Goal: Task Accomplishment & Management: Complete application form

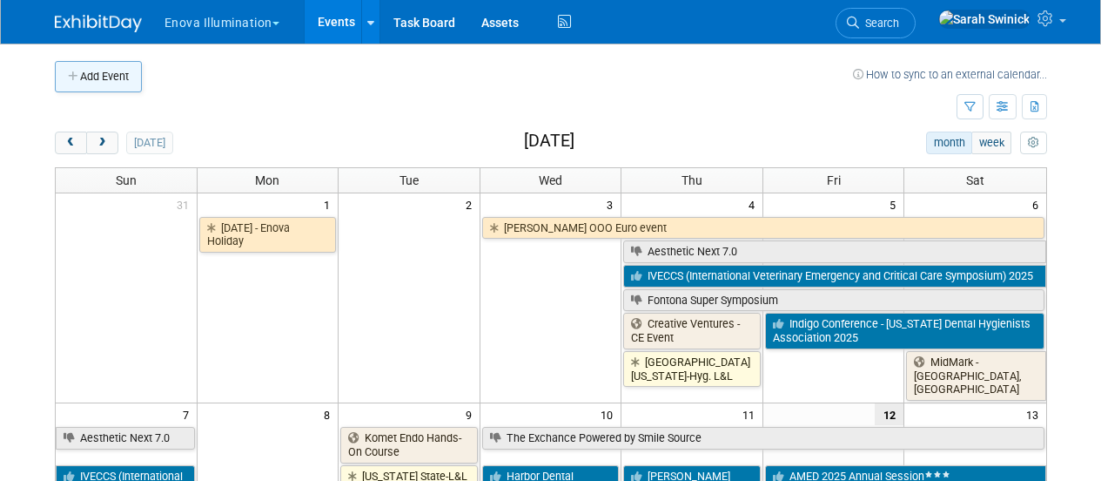
click at [122, 88] on button "Add Event" at bounding box center [98, 76] width 87 height 31
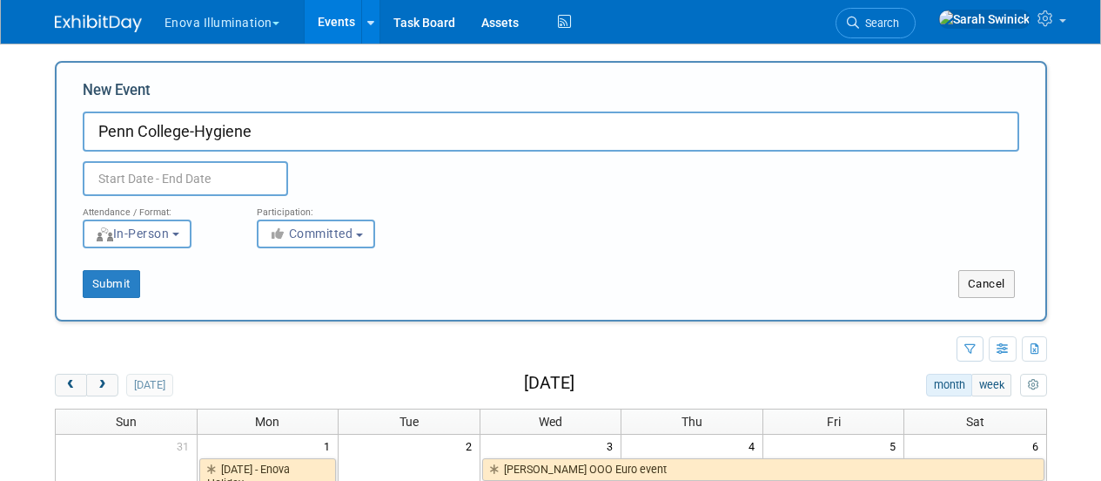
type input "Penn College-Hygiene"
click at [212, 185] on body "Enova Illumination Choose Workspace: enova Enova Illumination Enova Illuminatio…" at bounding box center [550, 240] width 1101 height 481
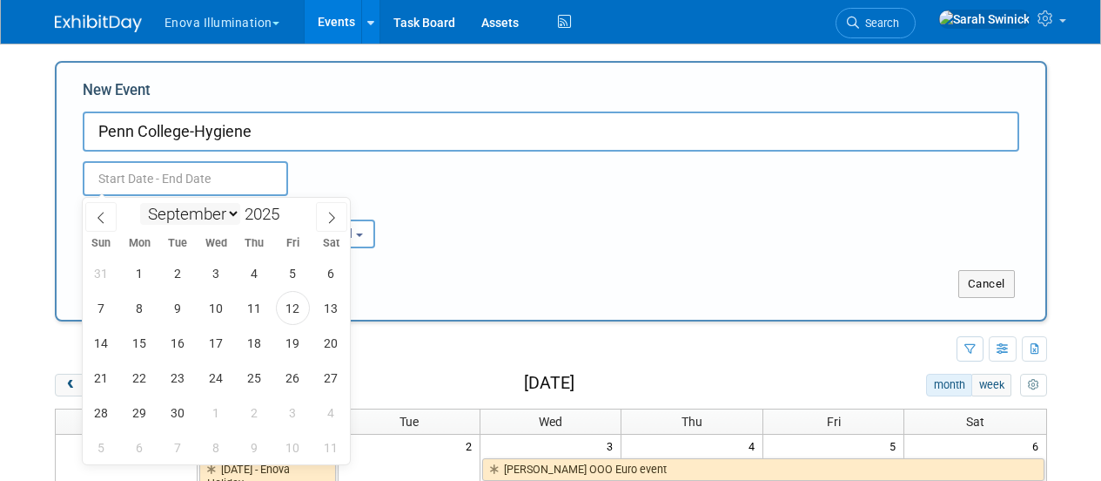
click at [217, 213] on select "January February March April May June July August September October November De…" at bounding box center [190, 214] width 100 height 22
select select "9"
click at [140, 203] on select "January February March April May June July August September October November De…" at bounding box center [190, 214] width 100 height 22
click at [254, 273] on span "2" at bounding box center [255, 273] width 34 height 34
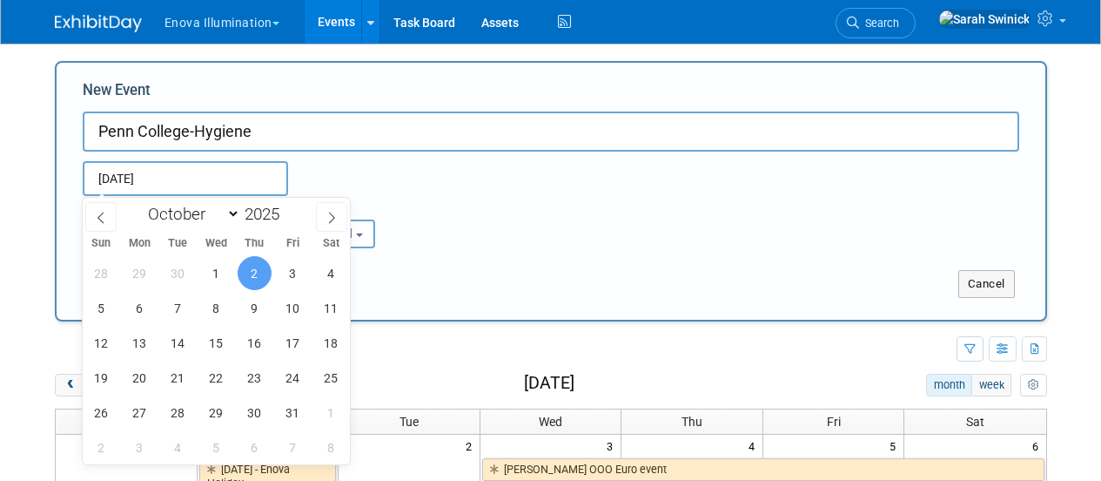
type input "Oct 2, 2025 to Oct 2, 2025"
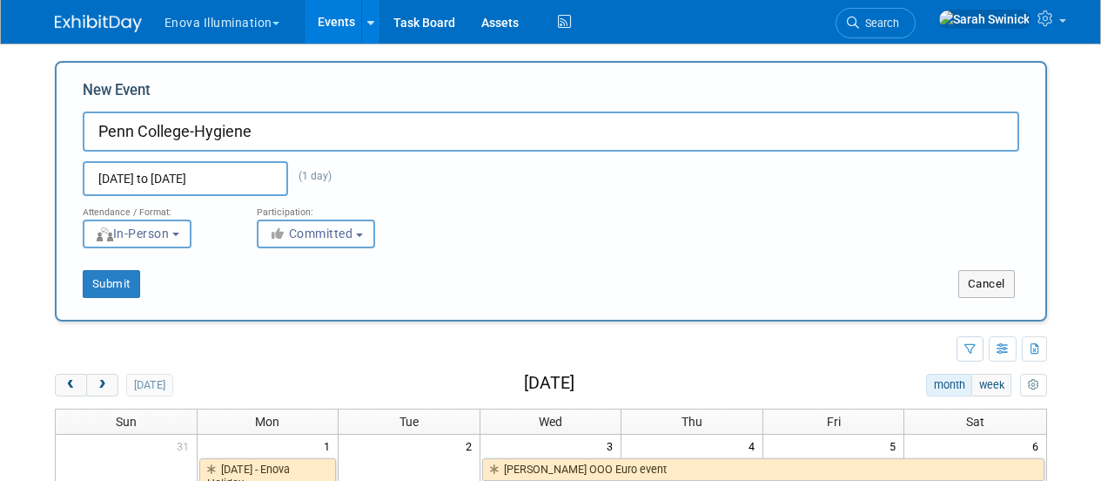
click at [363, 234] on b "button" at bounding box center [359, 234] width 7 height 3
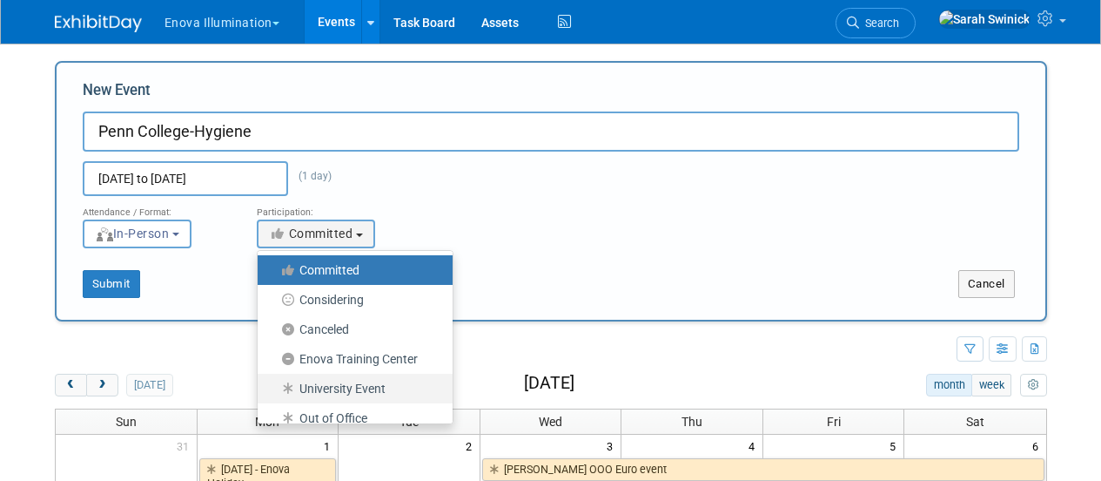
click at [348, 388] on label "University Event" at bounding box center [350, 388] width 169 height 23
click at [273, 388] on input "University Event" at bounding box center [267, 388] width 11 height 11
select select "103"
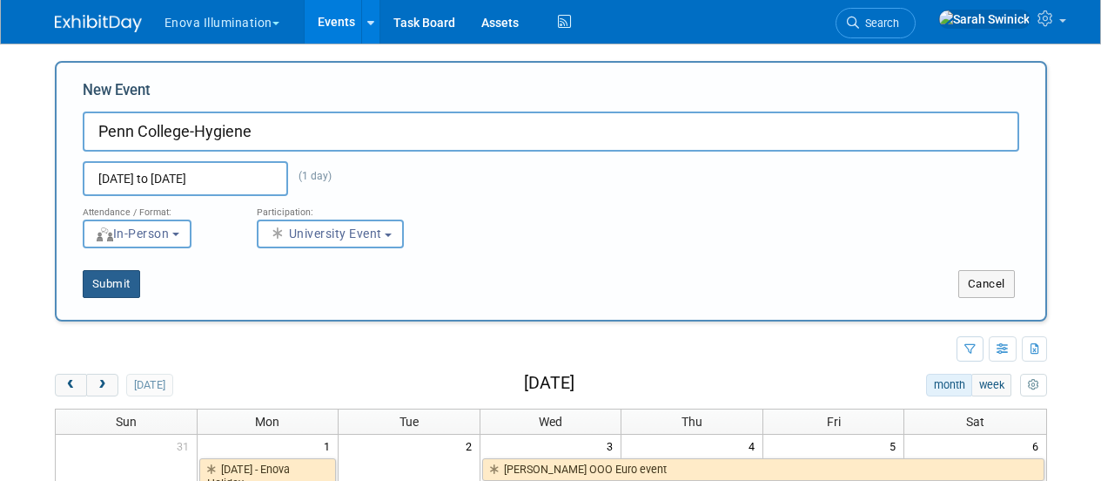
click at [118, 290] on button "Submit" at bounding box center [111, 284] width 57 height 28
type input "Penn College-Hygiene"
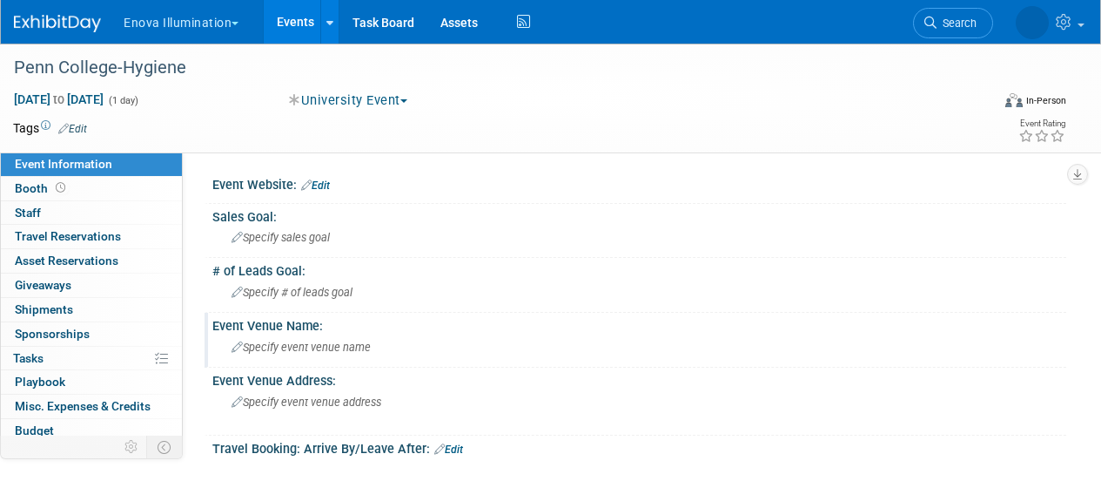
click at [335, 353] on span "Specify event venue name" at bounding box center [301, 346] width 139 height 13
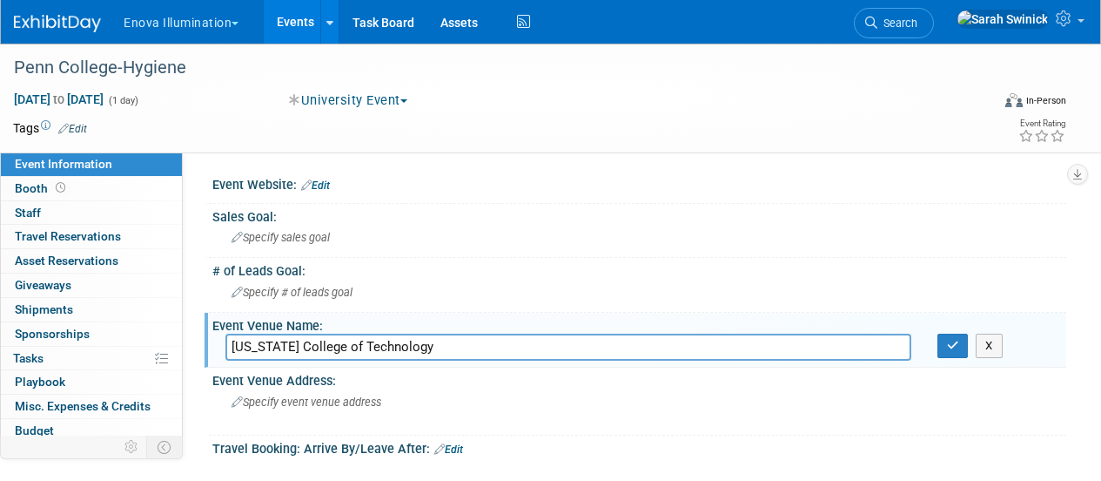
type input "Pennsylvania College of Technology"
click at [952, 345] on icon "button" at bounding box center [953, 345] width 12 height 11
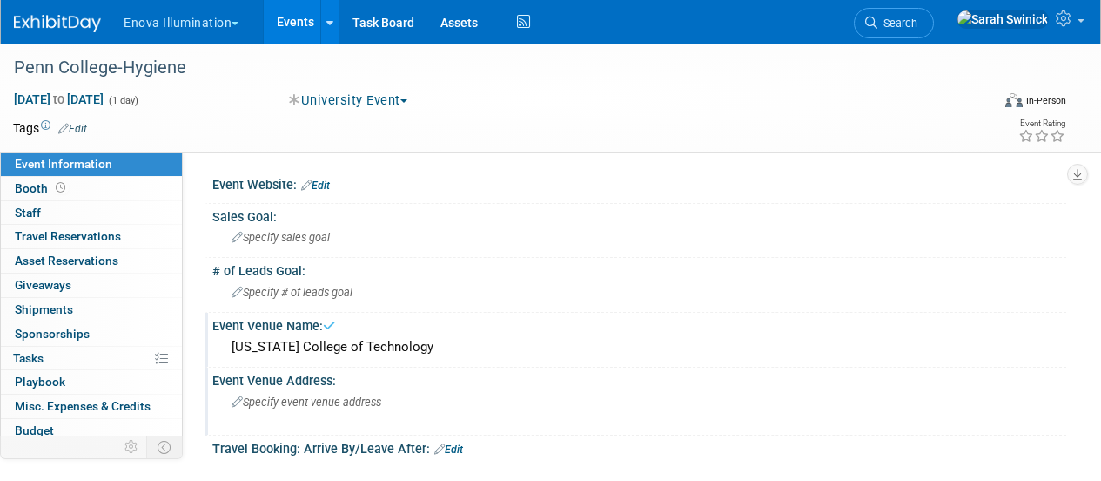
click at [376, 404] on span "Specify event venue address" at bounding box center [307, 401] width 150 height 13
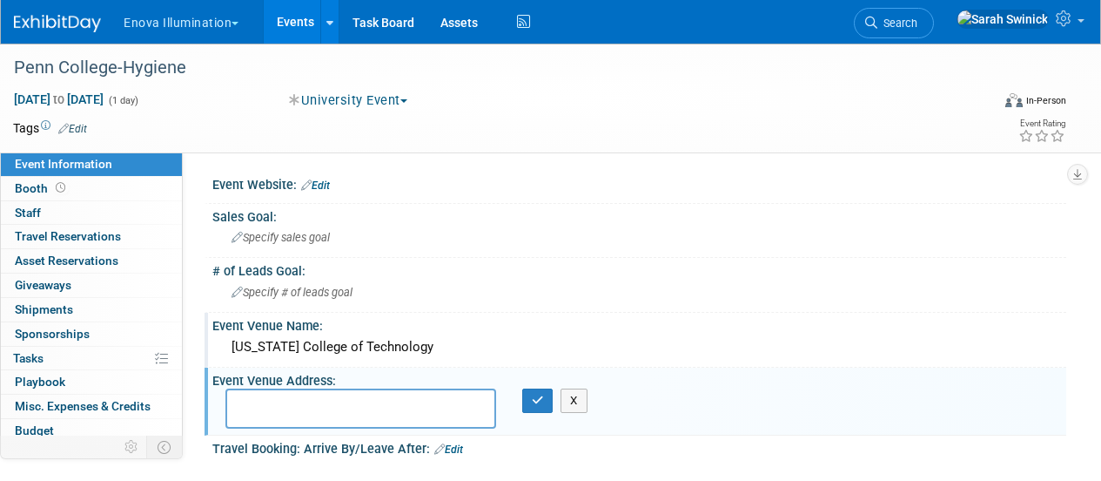
paste textarea "One College Avenue, Williamsport, PA 17701"
click at [356, 400] on textarea "One College Avenue, Williamsport, PA 17701" at bounding box center [360, 408] width 271 height 40
type textarea "One College Avenue, Williamsport, PA 17701"
click at [523, 402] on button "button" at bounding box center [537, 400] width 31 height 24
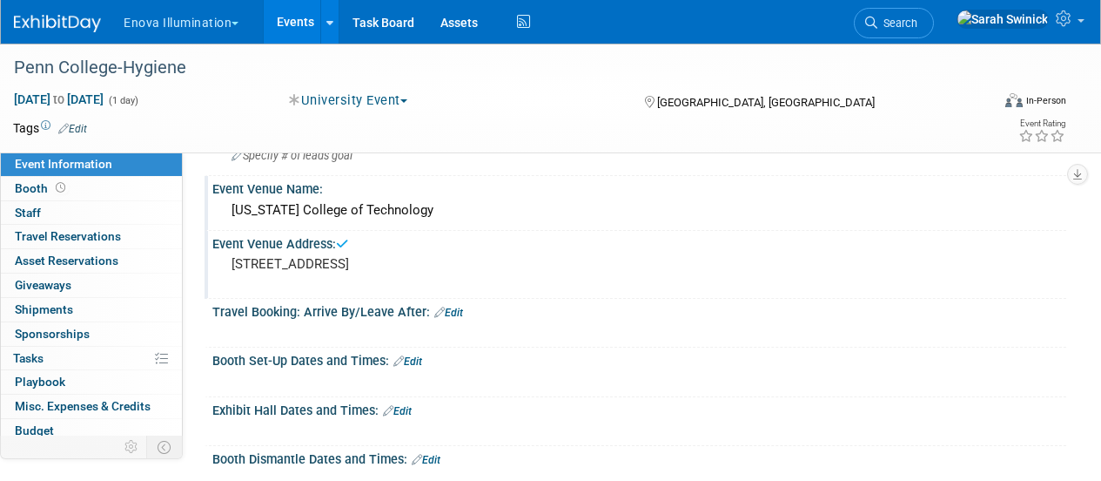
scroll to position [159, 0]
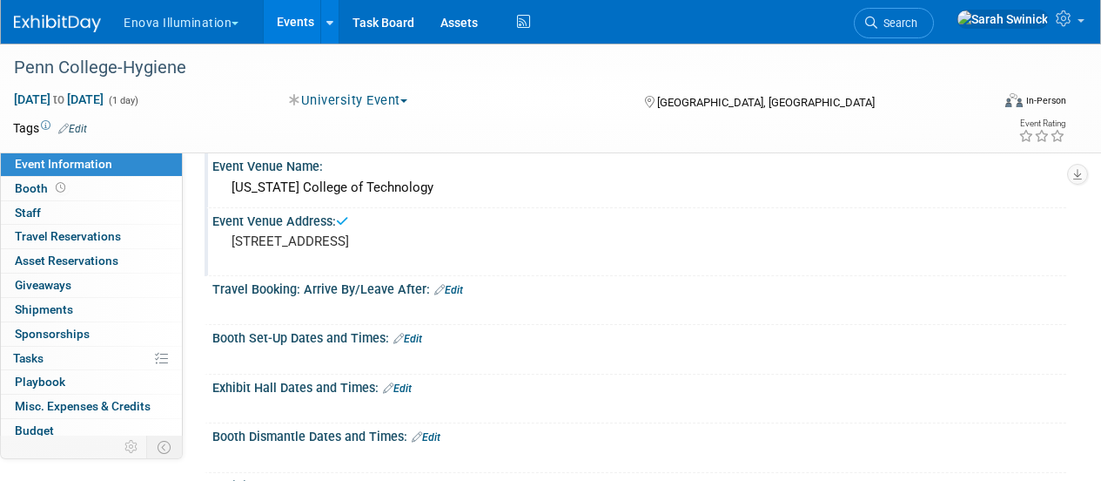
click at [410, 392] on link "Edit" at bounding box center [397, 388] width 29 height 12
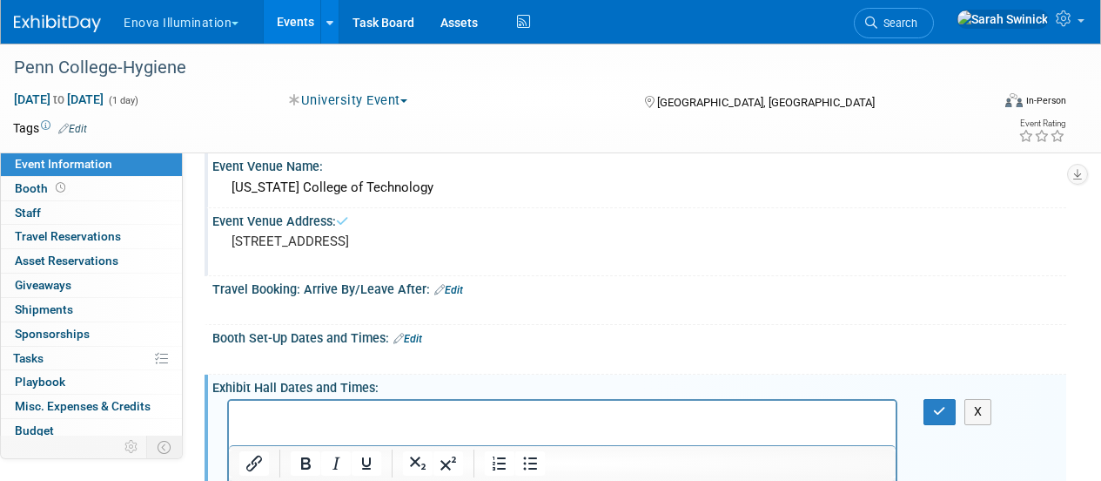
scroll to position [0, 0]
click at [930, 414] on button "button" at bounding box center [940, 411] width 32 height 25
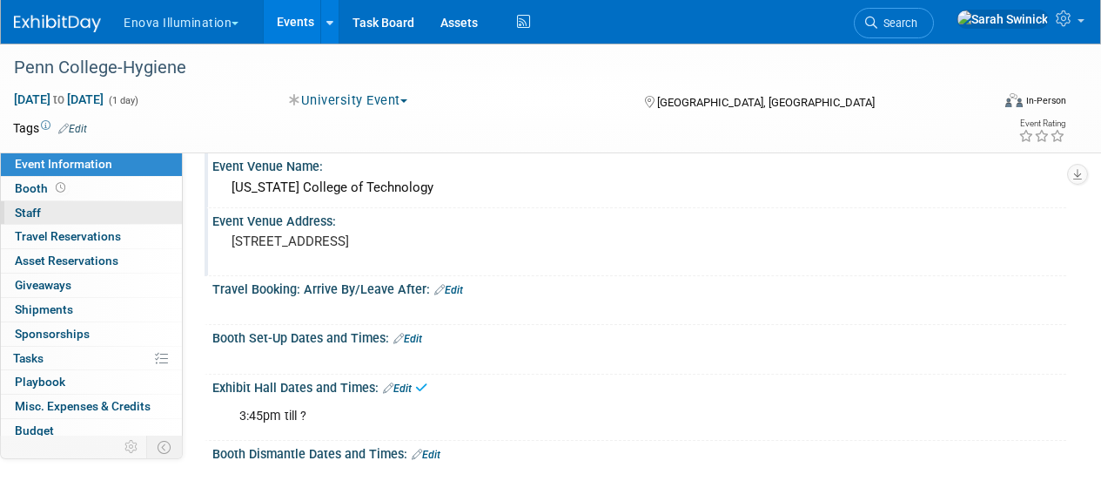
click at [93, 222] on link "0 Staff 0" at bounding box center [91, 213] width 181 height 24
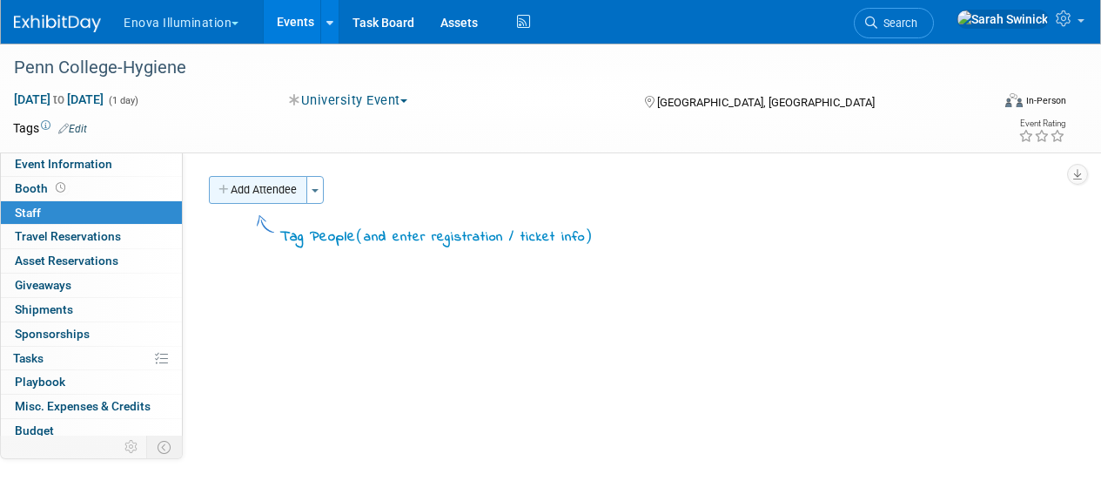
click at [273, 191] on button "Add Attendee" at bounding box center [258, 190] width 98 height 28
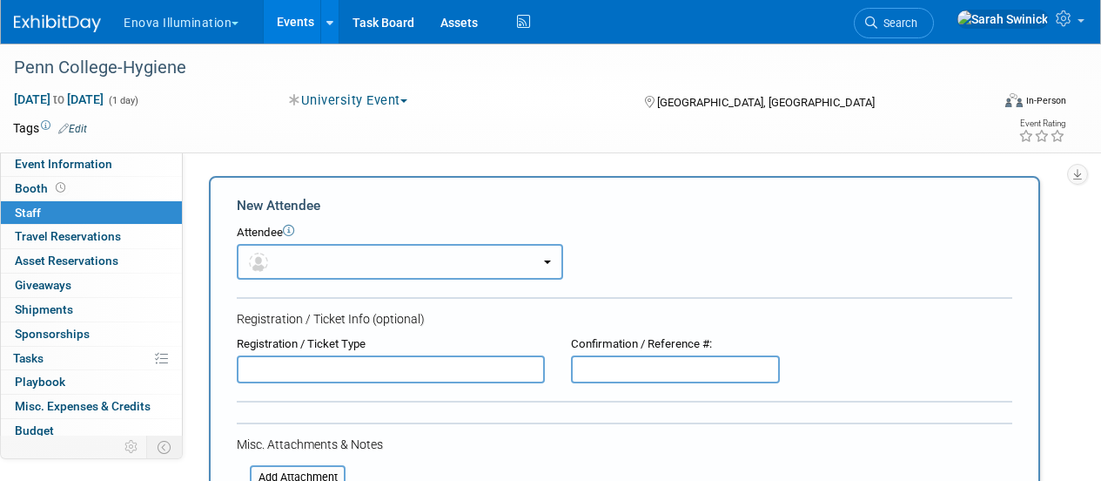
click at [390, 268] on button "button" at bounding box center [400, 262] width 326 height 36
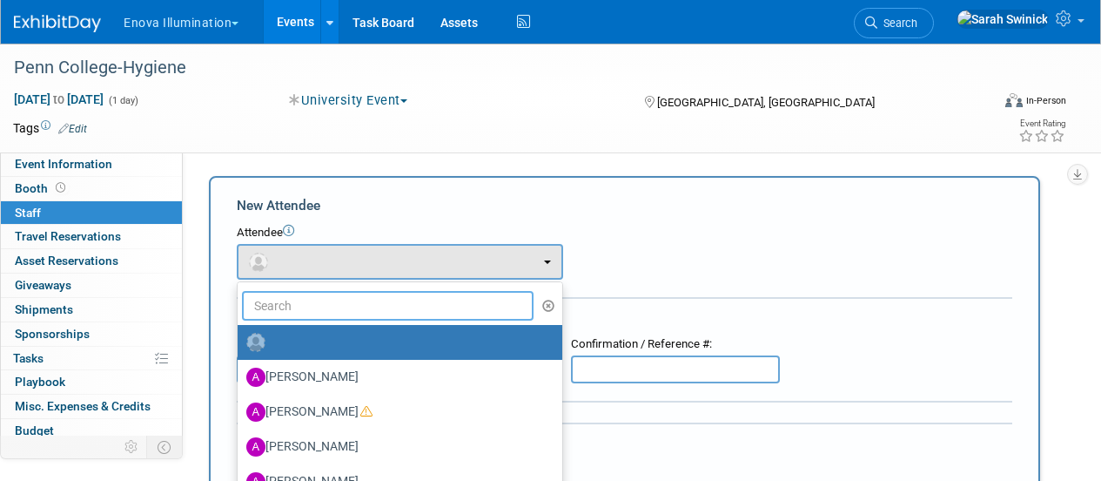
click at [406, 306] on input "text" at bounding box center [388, 306] width 292 height 30
type input "walter"
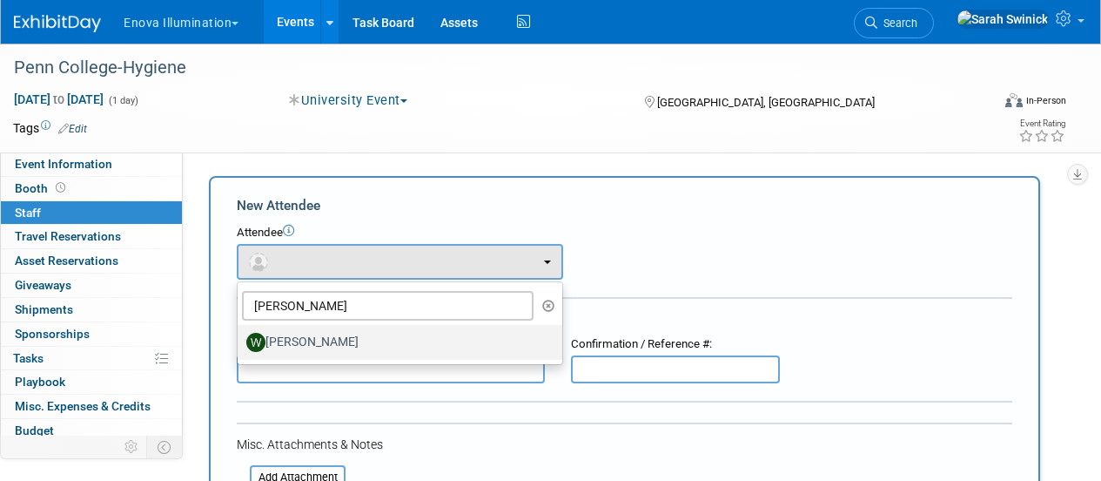
click at [414, 339] on label "[PERSON_NAME]" at bounding box center [395, 342] width 299 height 28
click at [240, 339] on input "[PERSON_NAME]" at bounding box center [234, 339] width 11 height 11
select select "3eb7092d-c150-499e-a899-c5b8fbcd7a0a"
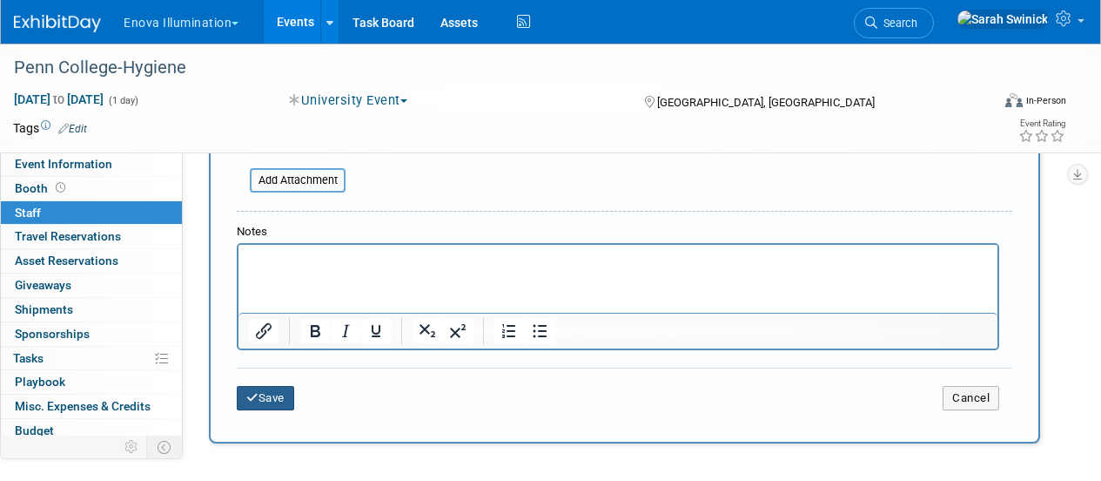
click at [289, 406] on button "Save" at bounding box center [265, 398] width 57 height 24
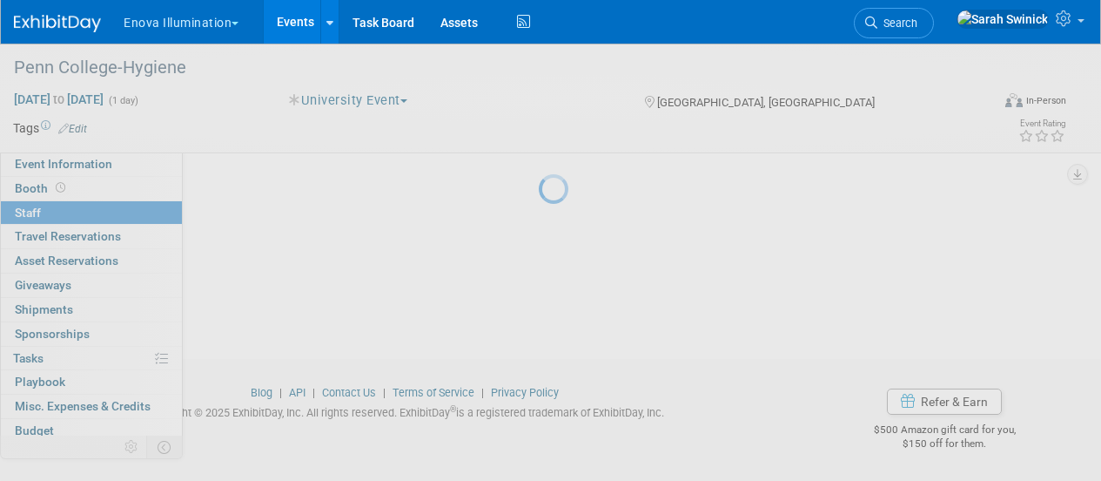
scroll to position [224, 0]
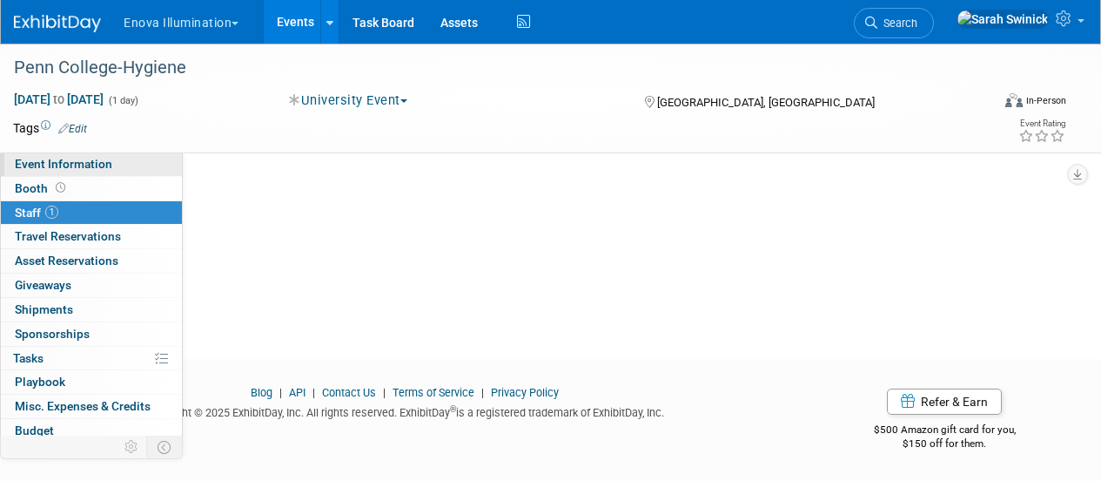
click at [74, 165] on span "Event Information" at bounding box center [64, 164] width 98 height 14
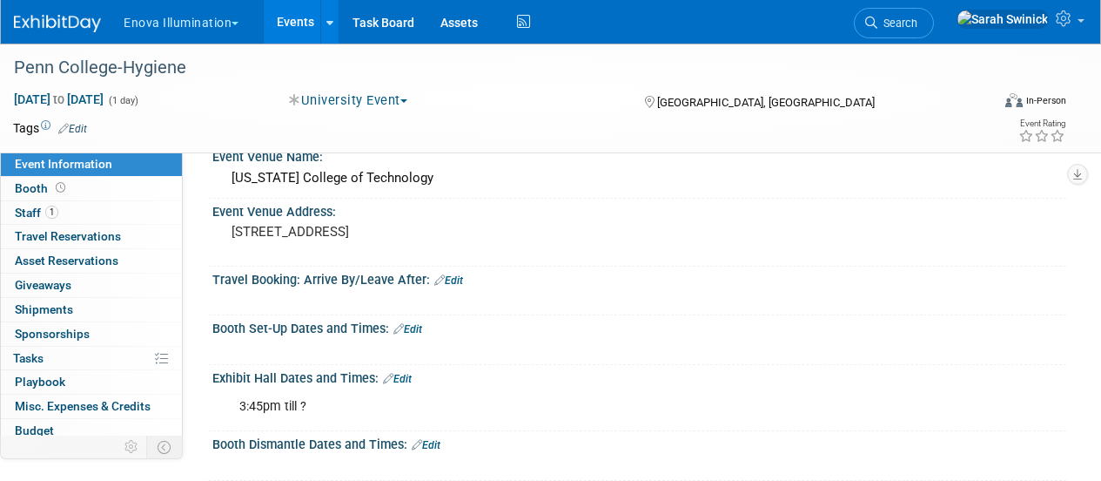
scroll to position [0, 0]
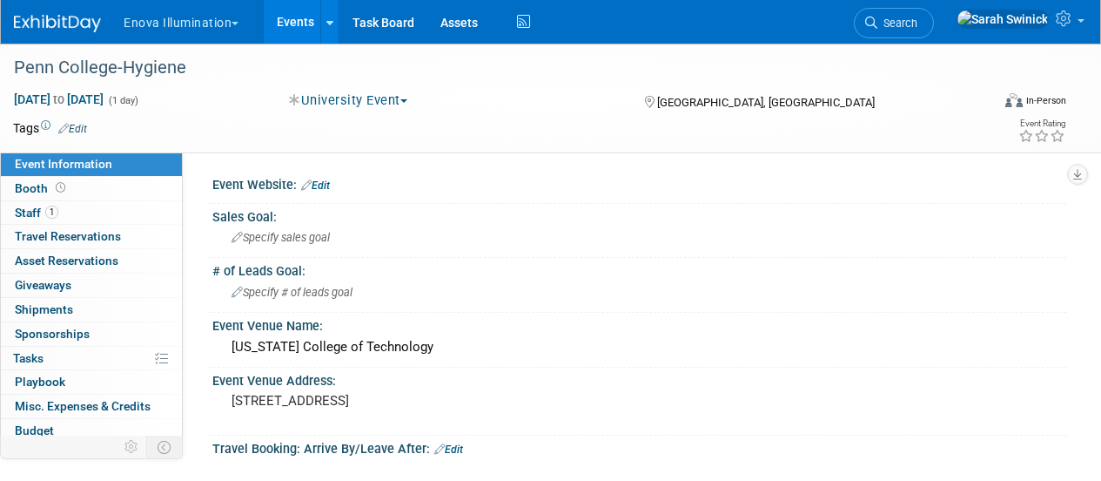
click at [63, 27] on img at bounding box center [57, 23] width 87 height 17
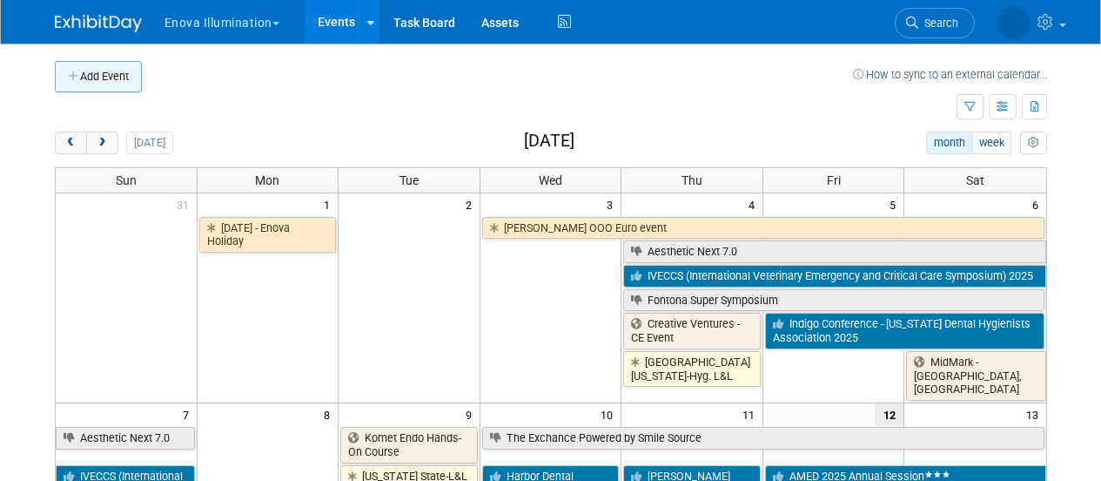
click at [116, 83] on button "Add Event" at bounding box center [98, 76] width 87 height 31
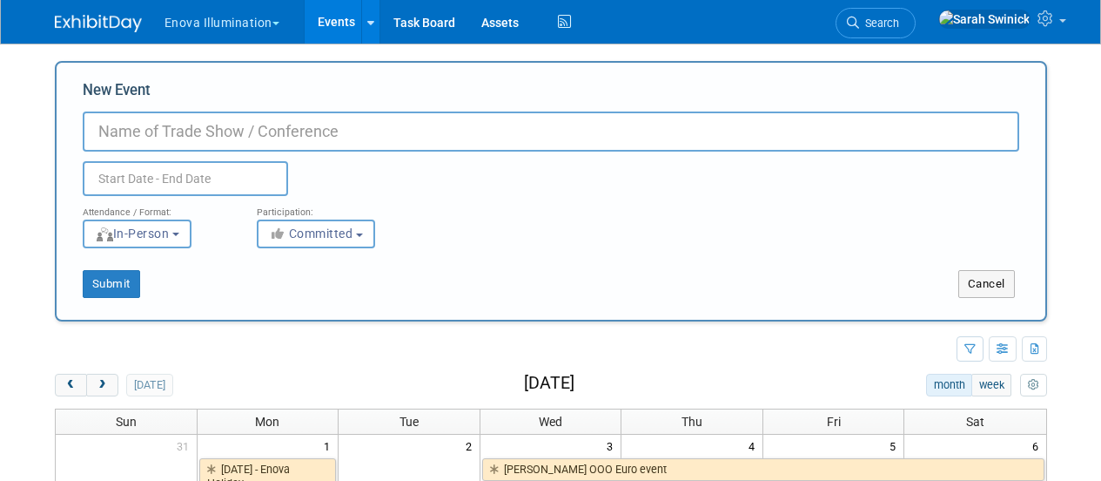
paste input "[GEOGRAPHIC_DATA]"
type input "Ivy Tech CC-Hyg. L&L"
click at [217, 179] on input "text" at bounding box center [185, 178] width 205 height 35
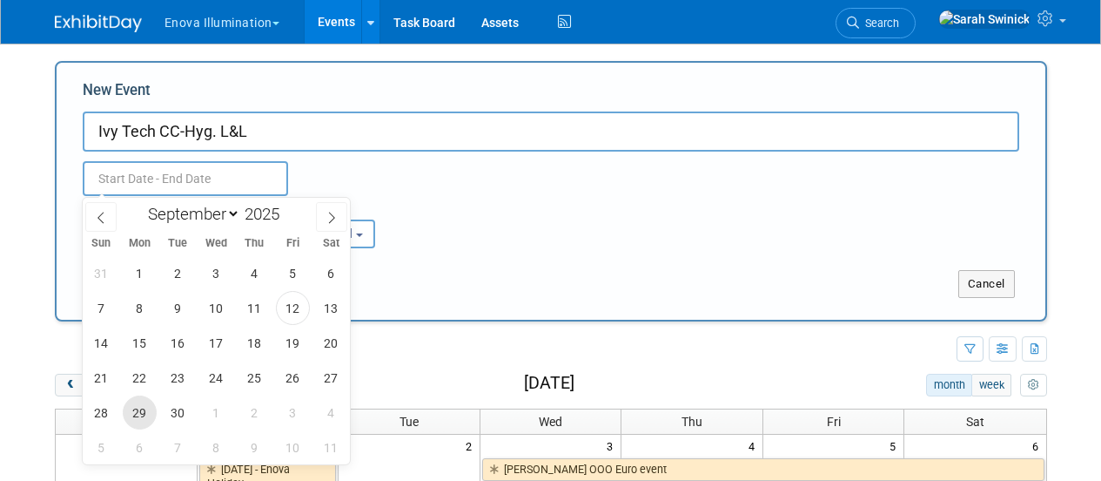
click at [156, 414] on span "29" at bounding box center [140, 412] width 34 height 34
click at [151, 417] on span "29" at bounding box center [140, 412] width 34 height 34
type input "[DATE] to [DATE]"
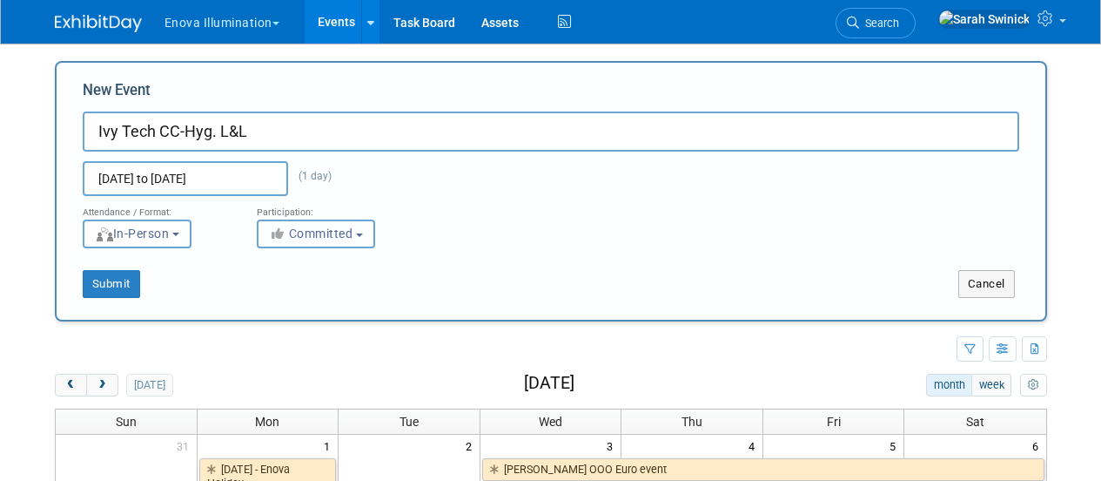
click at [329, 246] on button "Committed" at bounding box center [316, 233] width 118 height 29
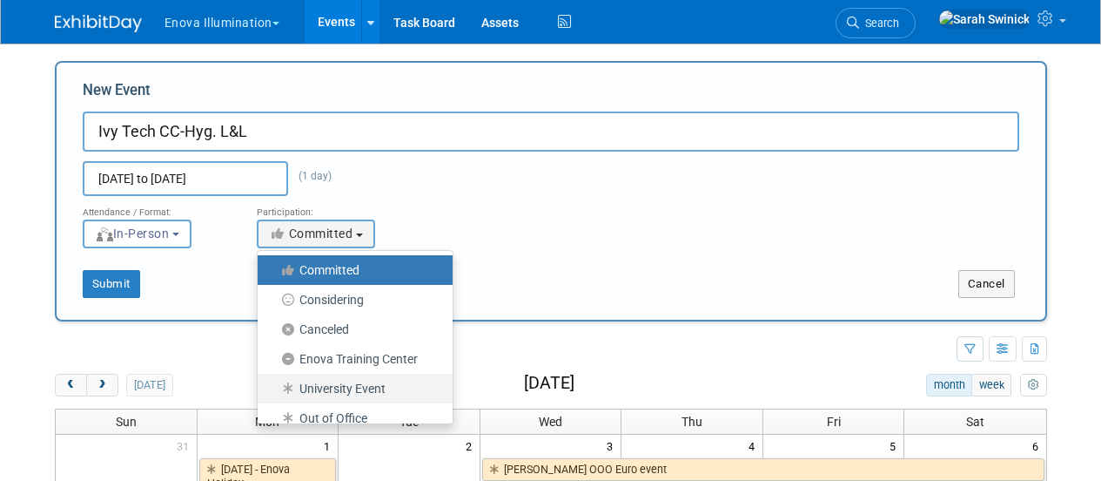
click at [353, 388] on label "University Event" at bounding box center [350, 388] width 169 height 23
click at [273, 388] on input "University Event" at bounding box center [267, 388] width 11 height 11
select select "103"
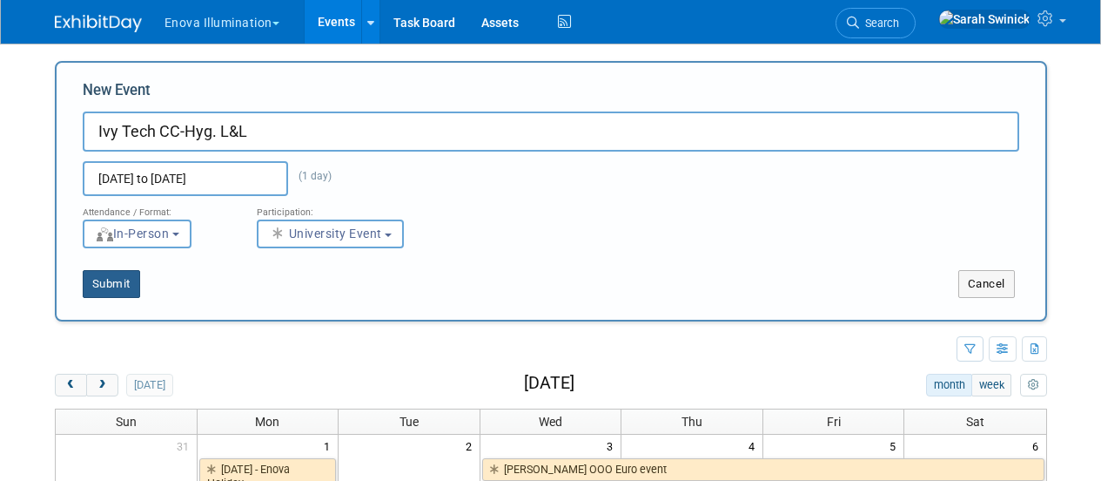
click at [118, 285] on button "Submit" at bounding box center [111, 284] width 57 height 28
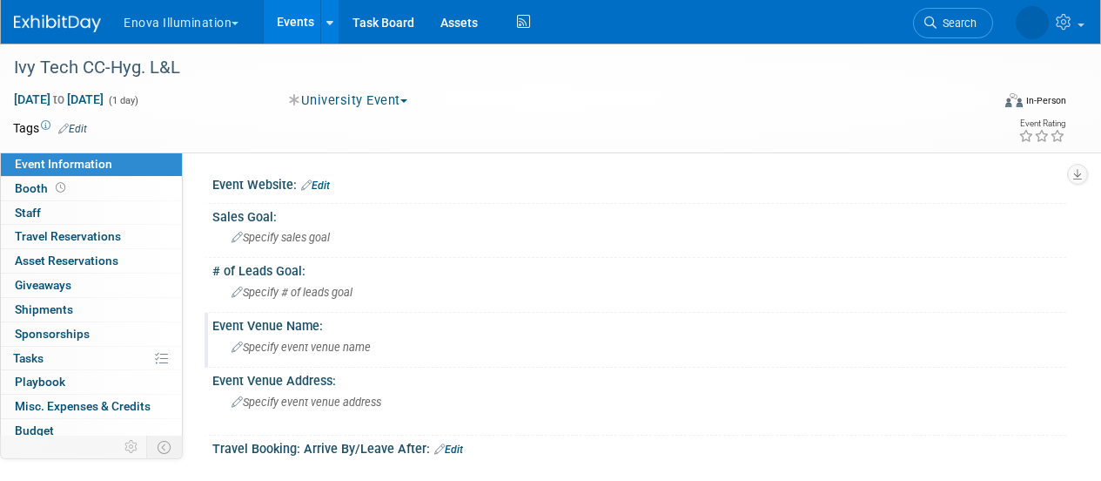
click at [372, 362] on div "Event Venue Name: Specify event venue name" at bounding box center [636, 340] width 862 height 55
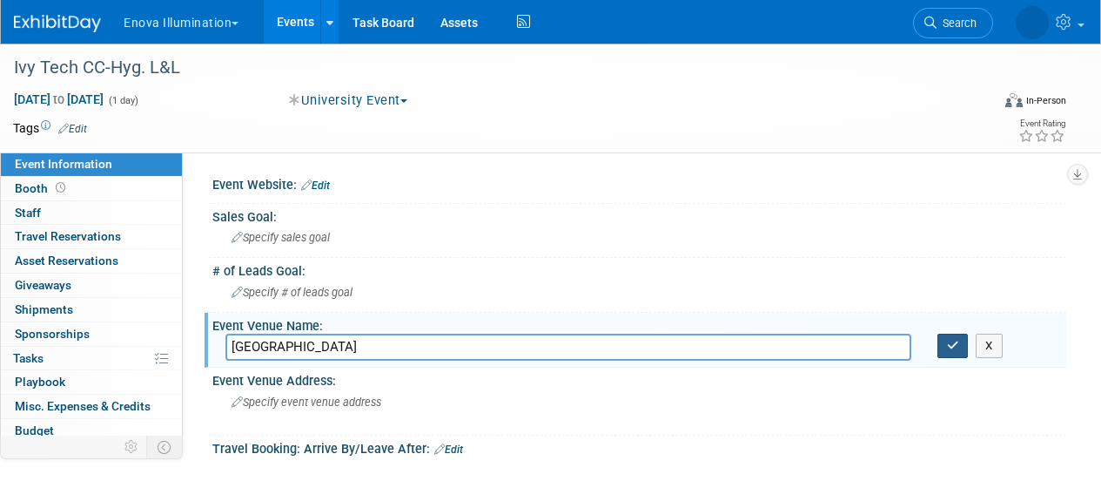
type input "[GEOGRAPHIC_DATA]"
click at [946, 339] on button "button" at bounding box center [953, 345] width 31 height 24
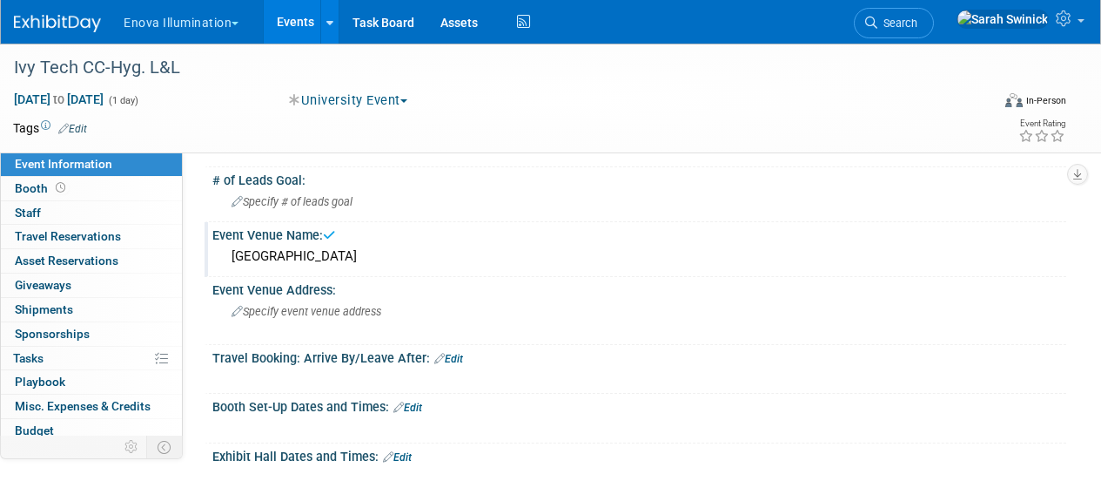
scroll to position [159, 0]
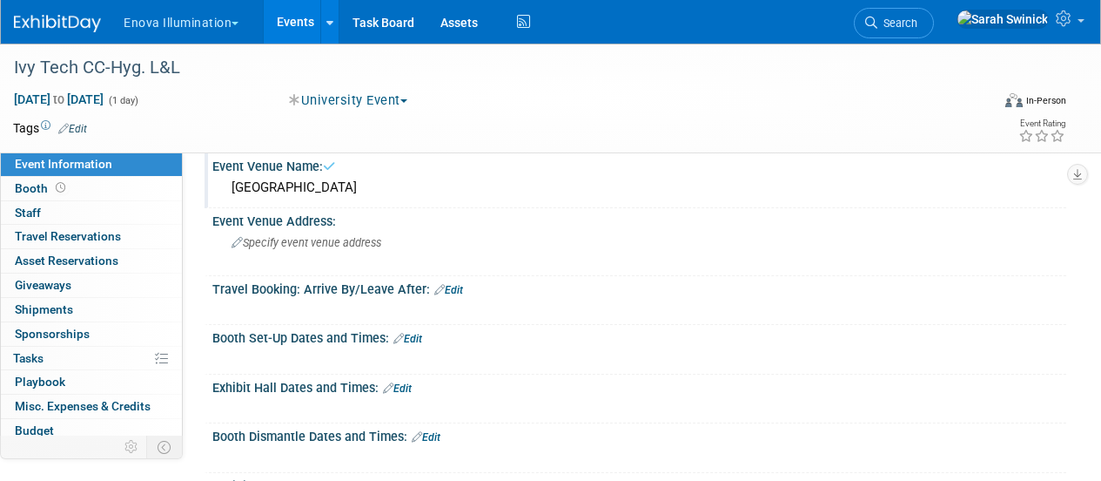
click at [404, 387] on link "Edit" at bounding box center [397, 388] width 29 height 12
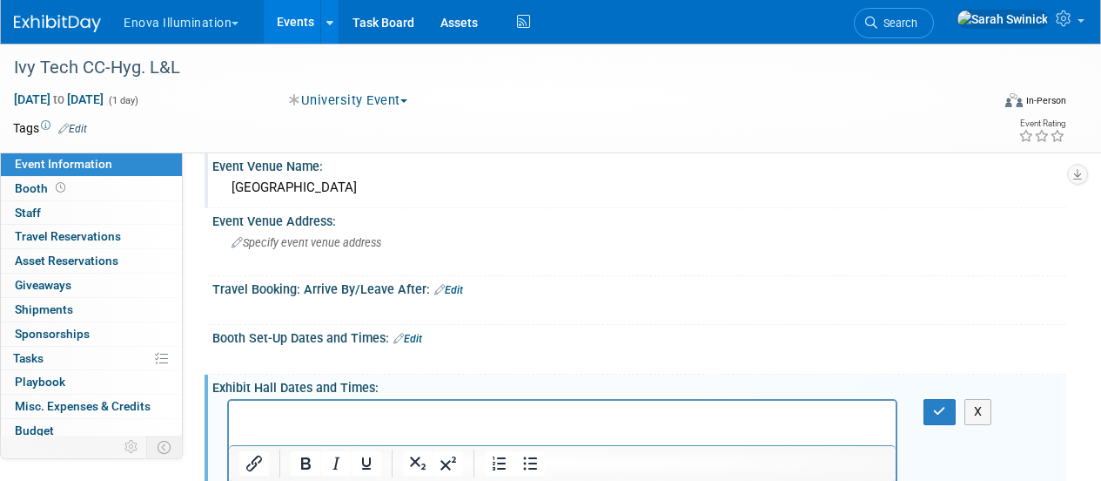
scroll to position [0, 0]
click at [939, 415] on icon "button" at bounding box center [939, 411] width 13 height 12
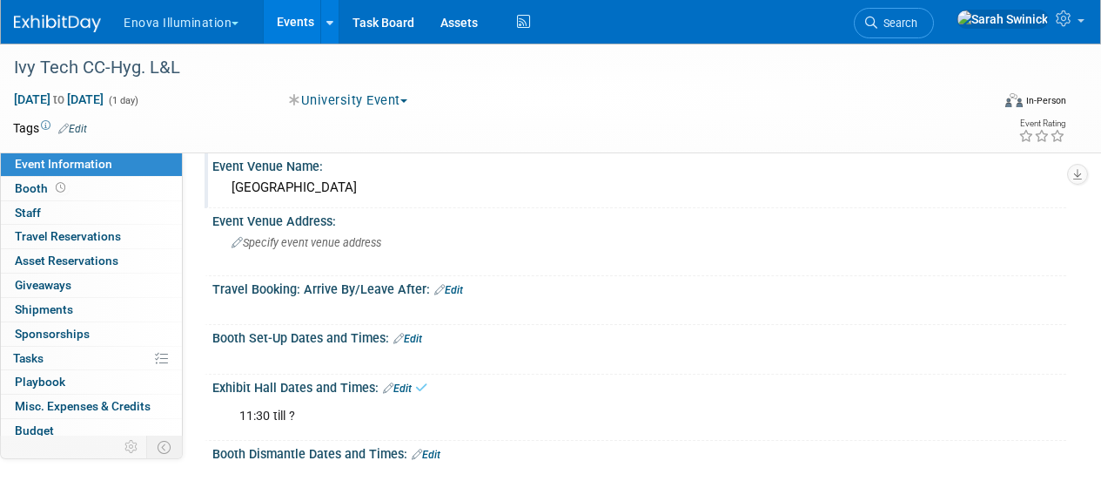
click at [414, 339] on link "Edit" at bounding box center [408, 339] width 29 height 12
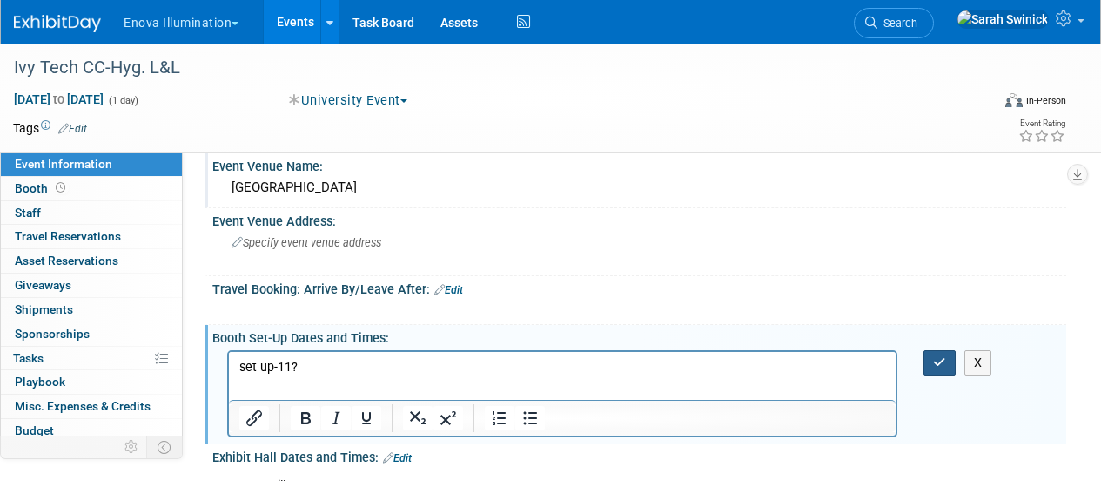
click at [939, 361] on icon "button" at bounding box center [939, 362] width 13 height 12
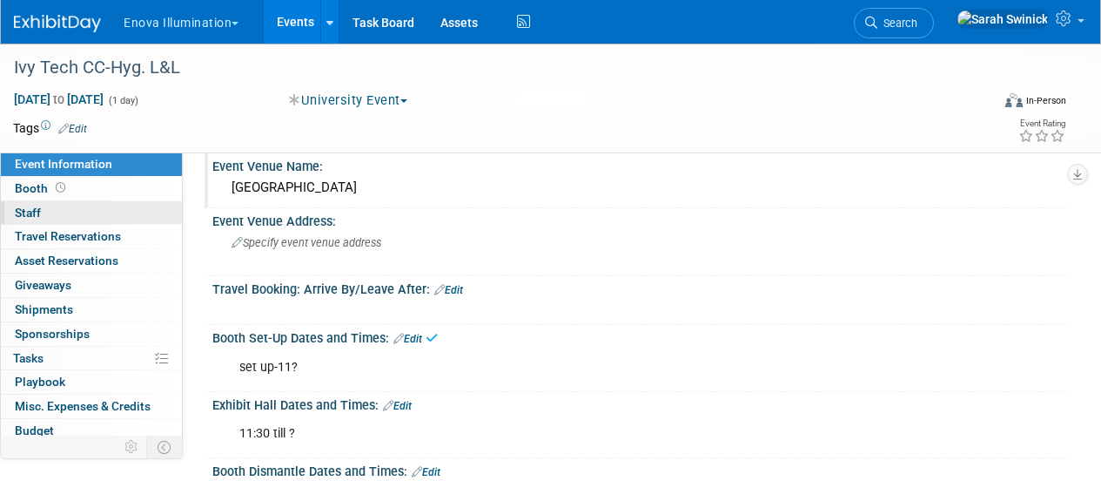
click at [103, 212] on link "0 Staff 0" at bounding box center [91, 213] width 181 height 24
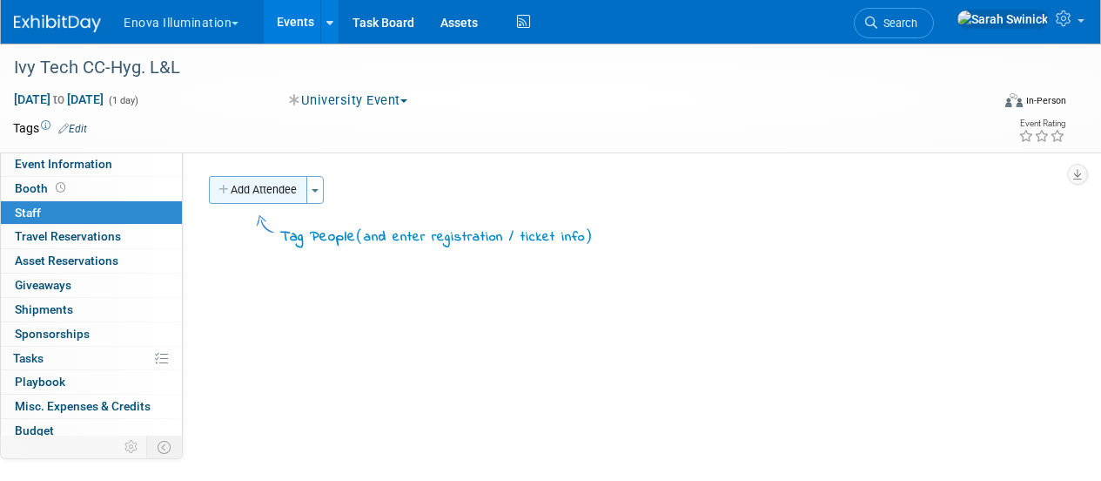
click at [277, 192] on button "Add Attendee" at bounding box center [258, 190] width 98 height 28
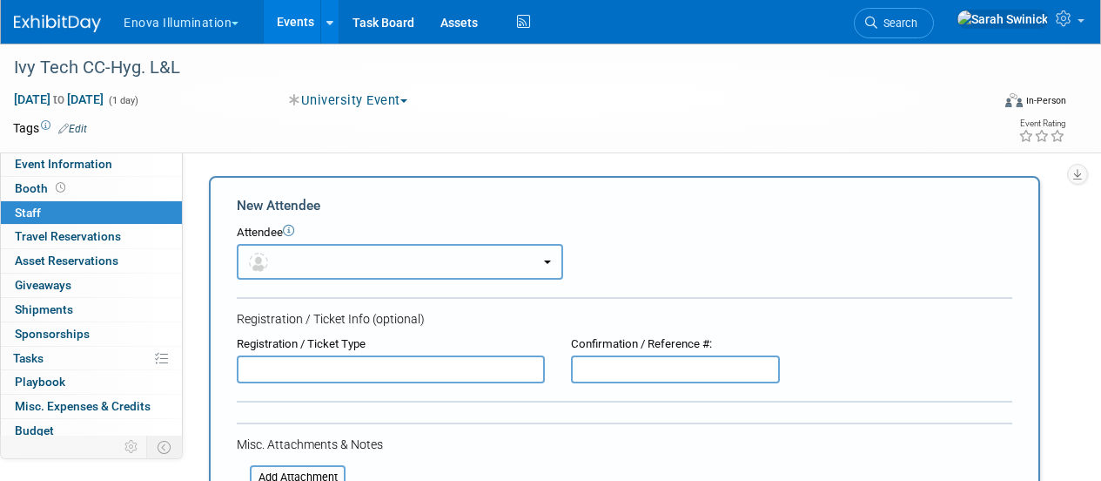
click at [339, 257] on button "button" at bounding box center [400, 262] width 326 height 36
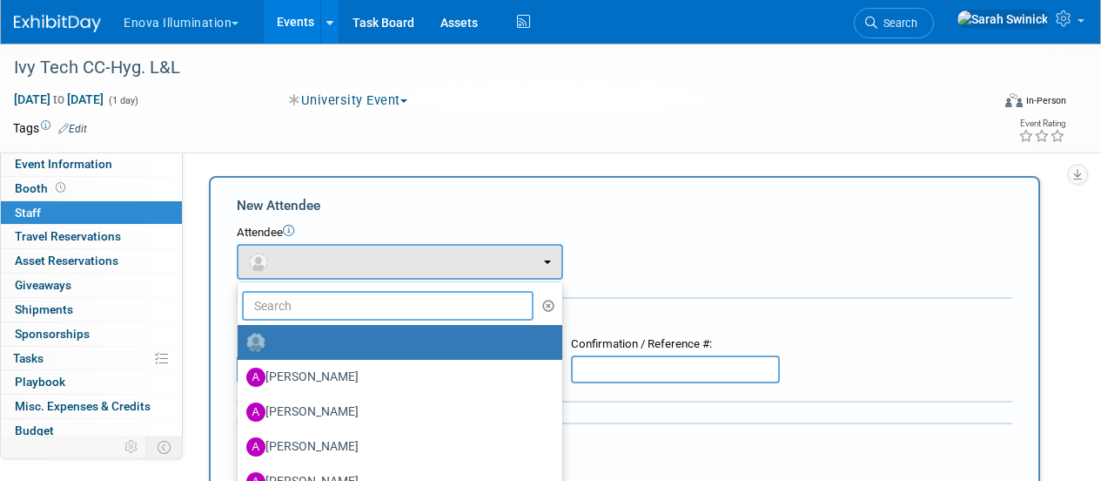
click at [353, 302] on input "text" at bounding box center [388, 306] width 292 height 30
type input "joe"
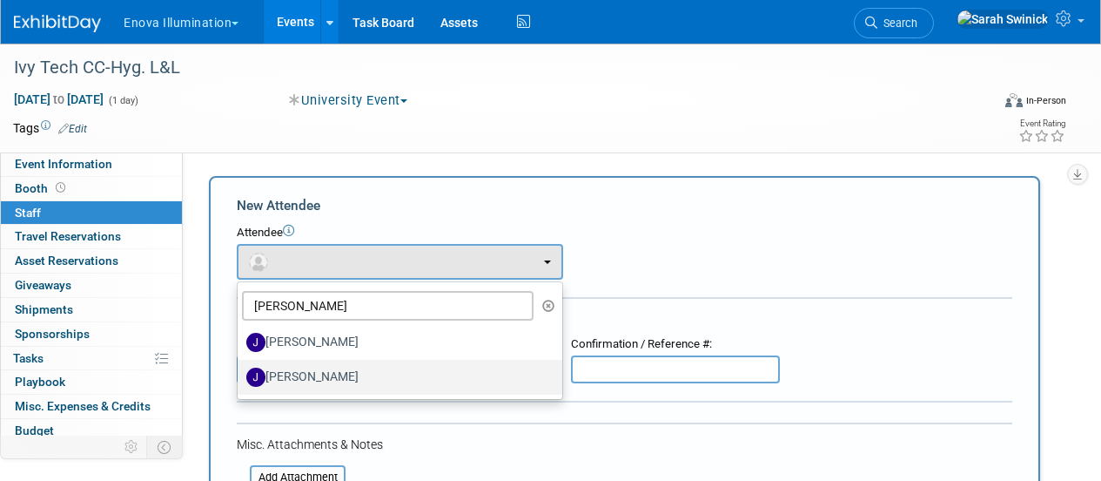
click at [369, 379] on label "Joe Moore" at bounding box center [395, 377] width 299 height 28
click at [240, 379] on input "Joe Moore" at bounding box center [234, 374] width 11 height 11
select select "8848a4ef-e1f8-4c93-b85d-76957e926972"
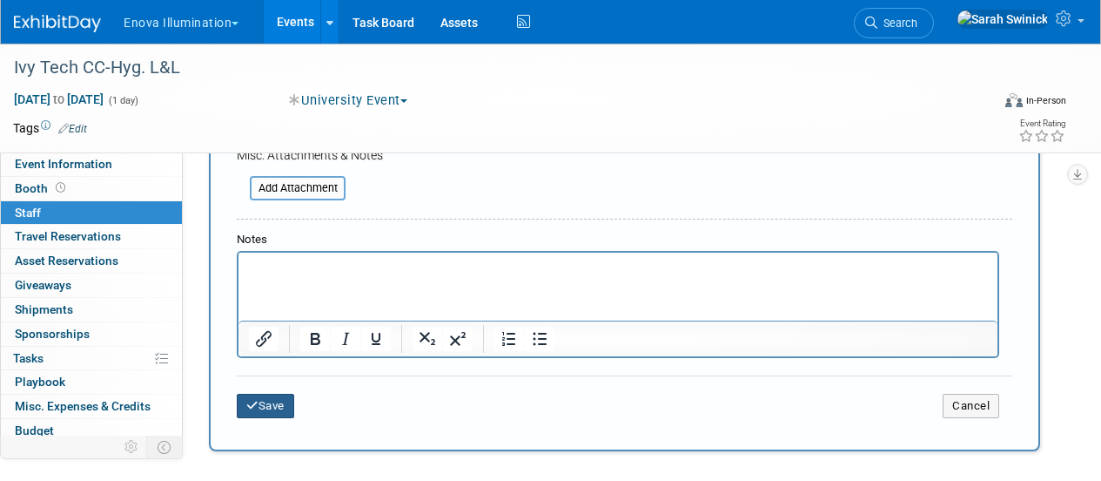
click at [281, 407] on button "Save" at bounding box center [265, 406] width 57 height 24
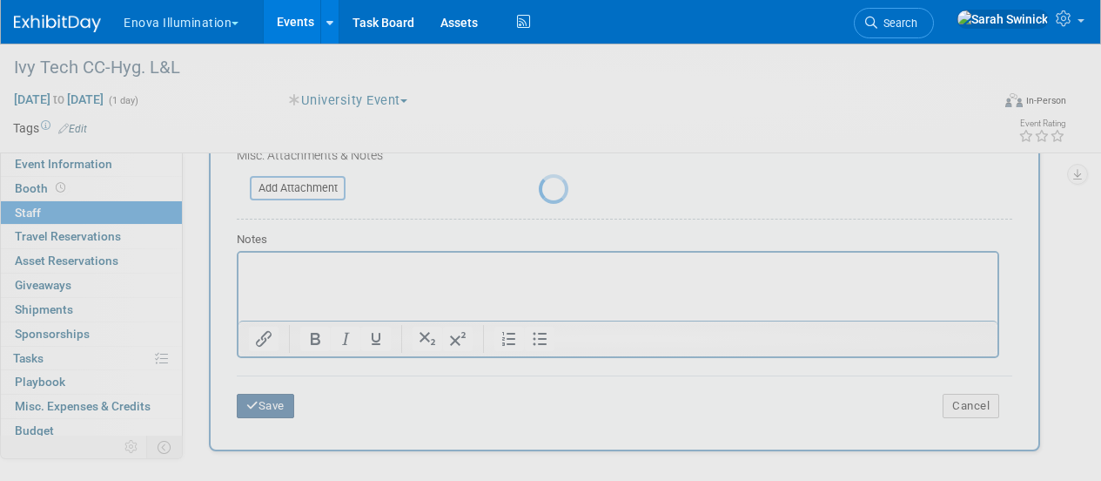
scroll to position [224, 0]
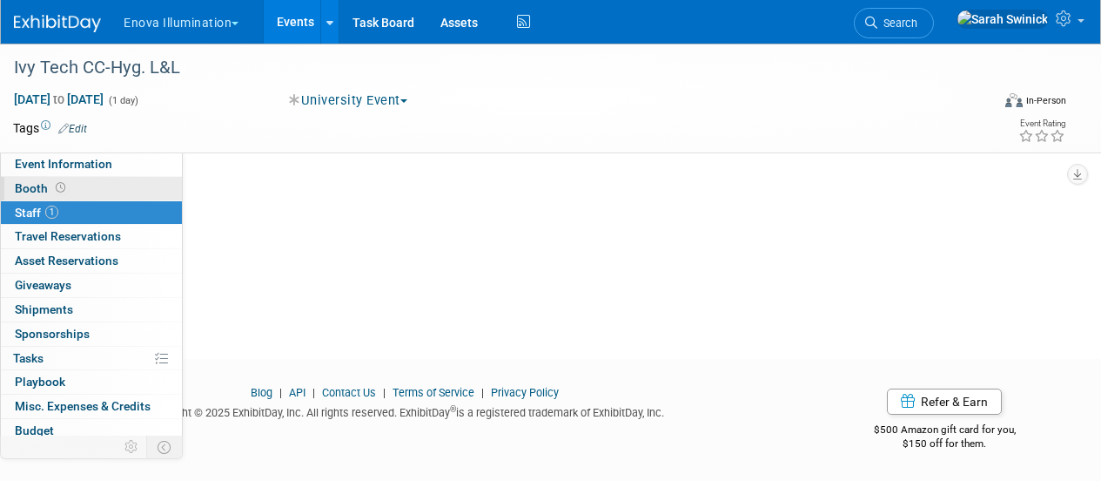
click at [118, 181] on link "Booth" at bounding box center [91, 189] width 181 height 24
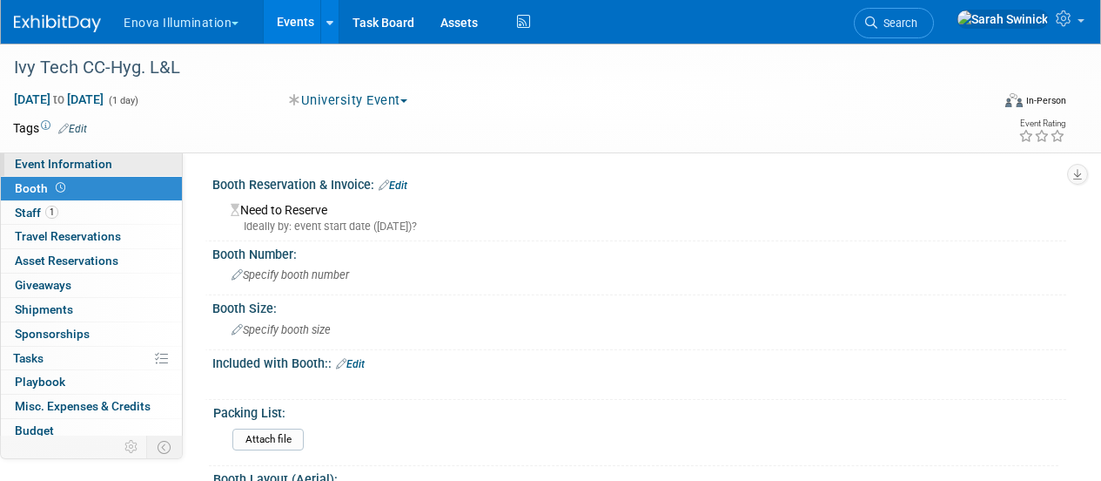
click at [120, 166] on link "Event Information" at bounding box center [91, 164] width 181 height 24
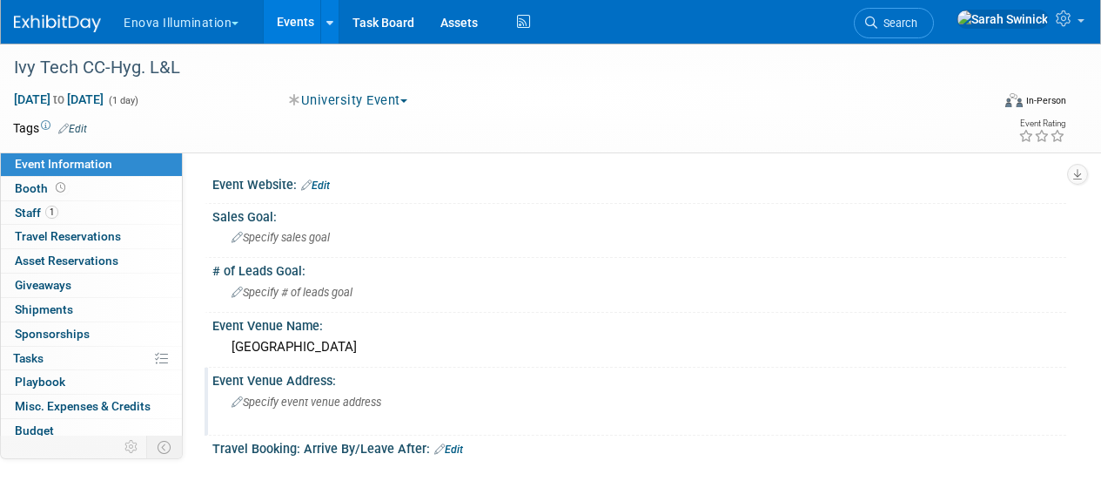
click at [293, 404] on span "Specify event venue address" at bounding box center [307, 401] width 150 height 13
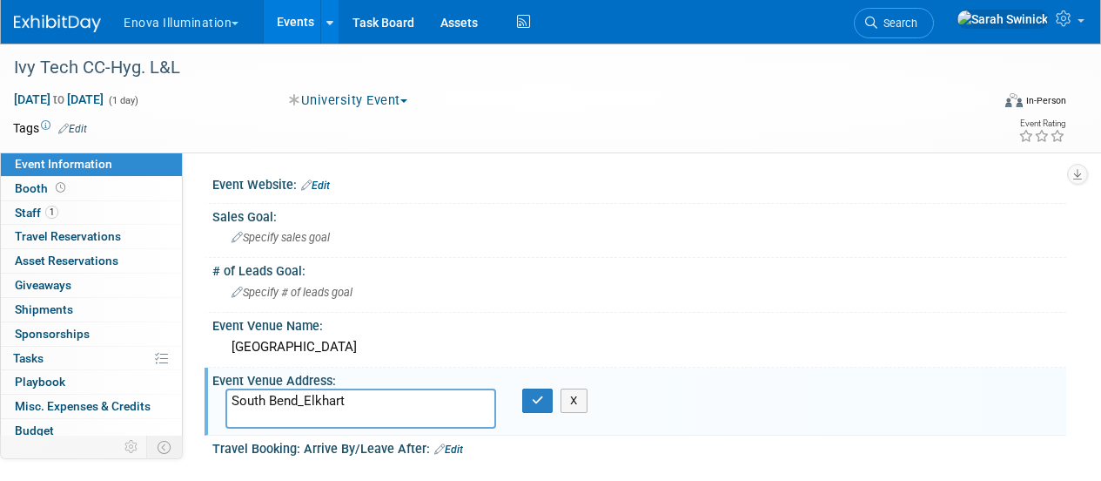
click at [293, 404] on textarea "South Bend_Elkhart" at bounding box center [360, 408] width 271 height 40
click at [234, 406] on textarea "South Bend_Elkhart" at bounding box center [360, 408] width 271 height 40
paste textarea "220 Dean Johnson Blvd, South Bend, IN 46601"
click at [377, 404] on textarea "220 Dean Johnson Blvd, South Bend, IN 46601 South Bend_Elkhart" at bounding box center [360, 408] width 271 height 40
click at [366, 416] on textarea "220 Dean Johnson Blvd, South Bend, IN 46601 South Bend_Elkhart" at bounding box center [360, 408] width 271 height 40
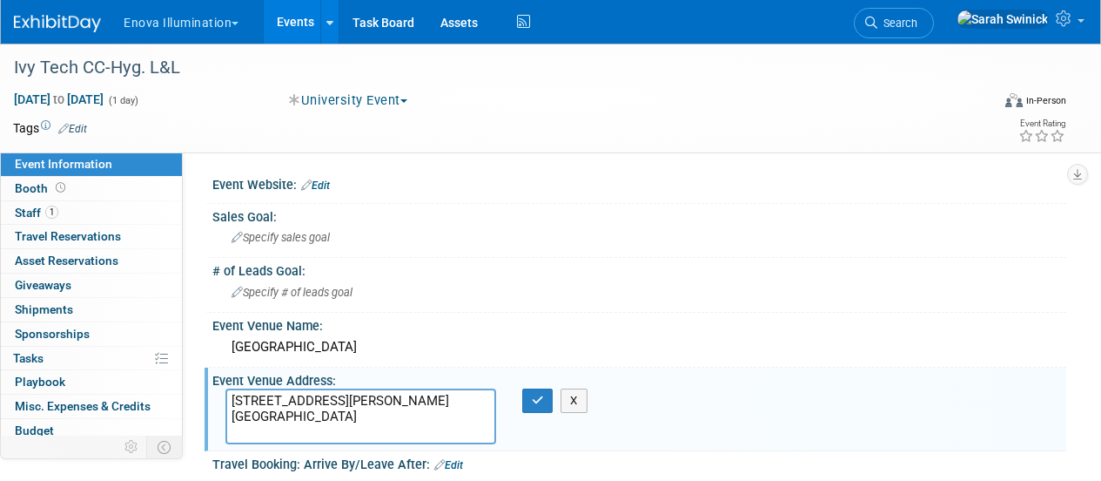
click at [362, 430] on textarea "220 Dean Johnson Blvd, South Bend, IN 46601 South Bend_Elkhart" at bounding box center [360, 416] width 271 height 56
click at [365, 415] on textarea "220 Dean Johnson Blvd, South Bend, IN 46601 South Bend_Elkhart" at bounding box center [360, 416] width 271 height 56
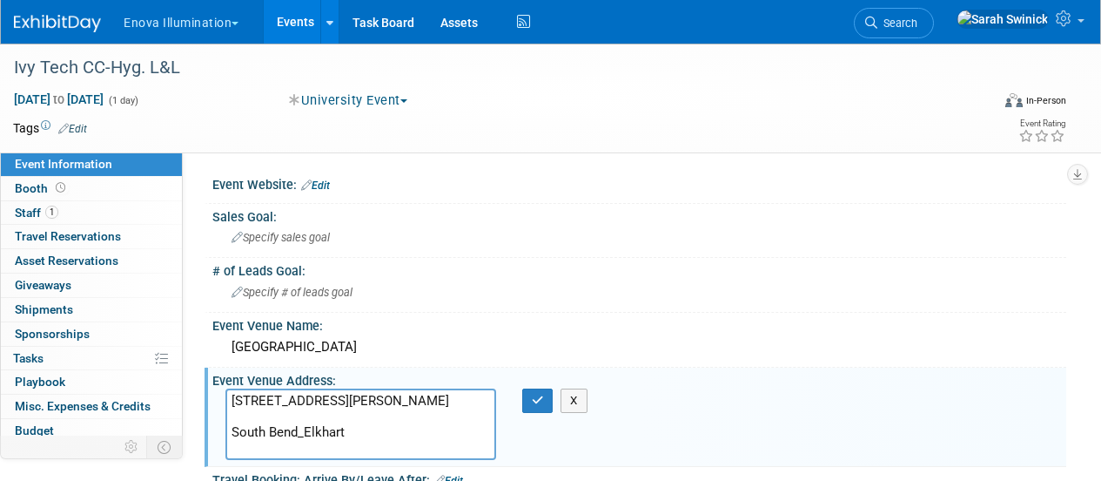
click at [364, 457] on textarea "220 Dean Johnson Blvd, South Bend, IN 46601 South Bend_Elkhart" at bounding box center [360, 423] width 271 height 71
type textarea "220 Dean Johnson Blvd, South Bend, IN 46601 South Bend_Elkhart campus"
click at [535, 397] on icon "button" at bounding box center [538, 399] width 12 height 11
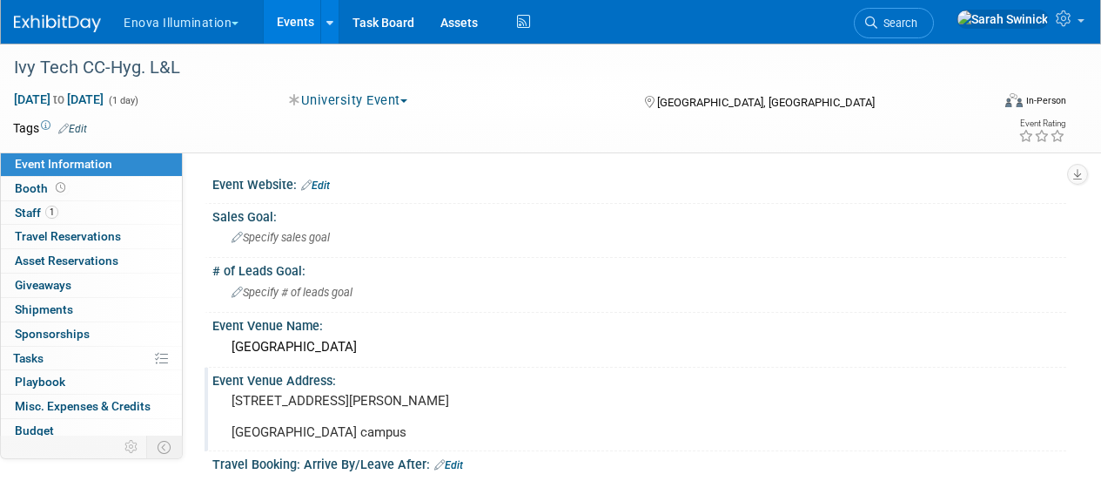
click at [55, 29] on img at bounding box center [57, 23] width 87 height 17
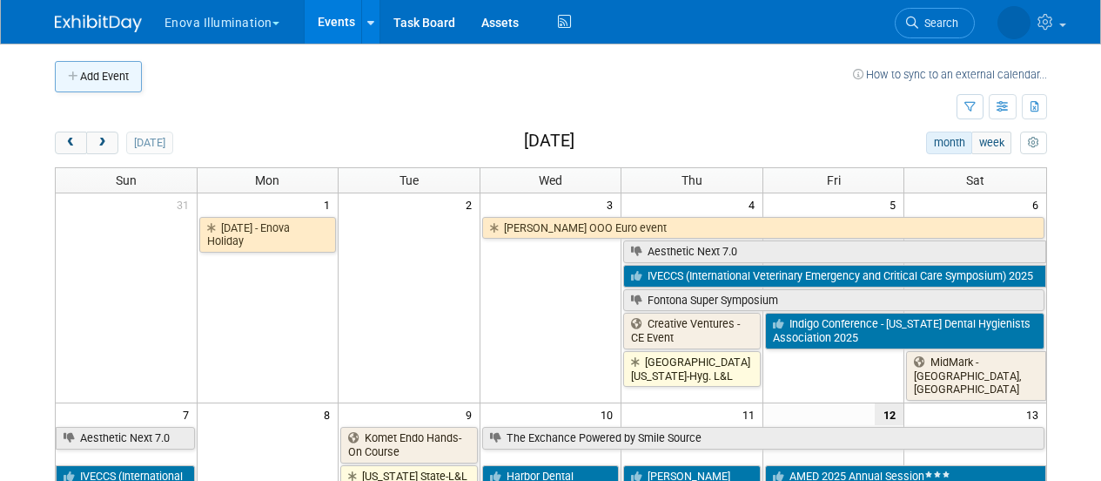
click at [105, 79] on button "Add Event" at bounding box center [98, 76] width 87 height 31
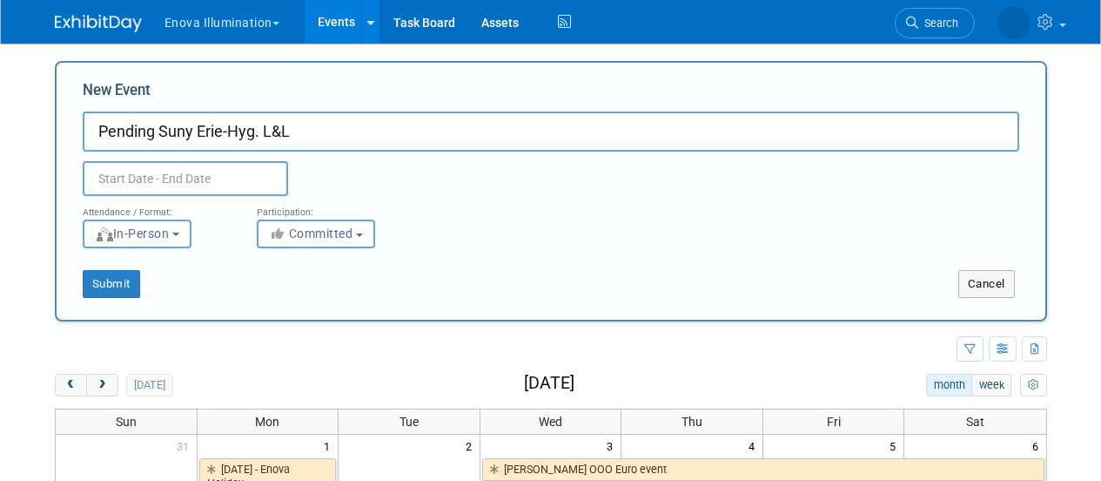
type input "Pending Suny Erie-Hyg. L&L"
click at [212, 177] on input "text" at bounding box center [185, 178] width 205 height 35
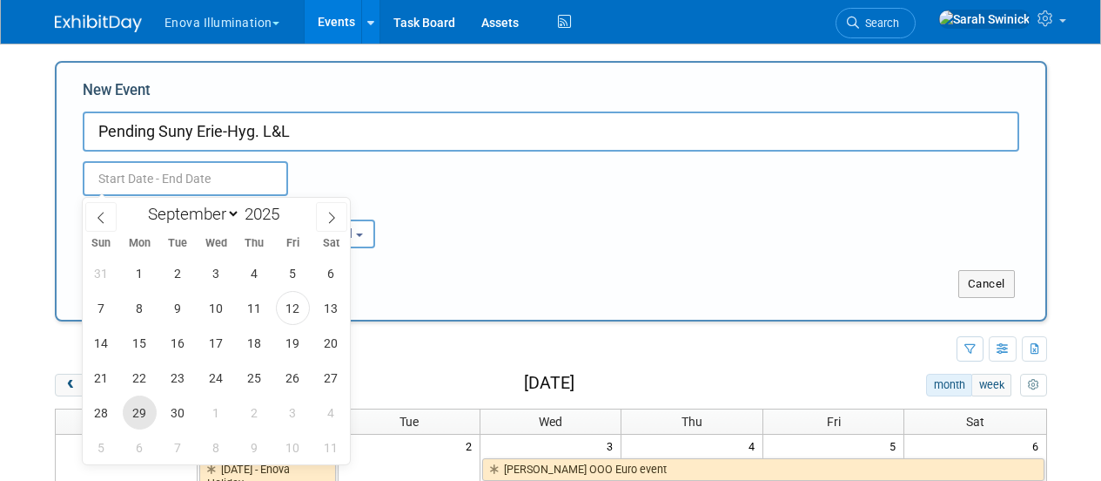
click at [141, 413] on span "29" at bounding box center [140, 412] width 34 height 34
click at [139, 414] on span "29" at bounding box center [140, 412] width 34 height 34
type input "[DATE] to [DATE]"
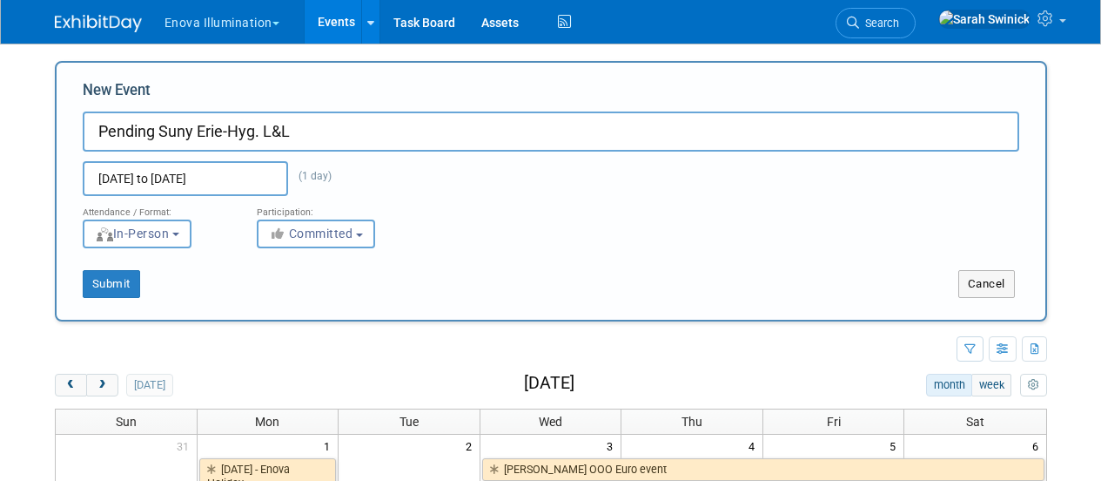
click at [366, 266] on div "Submit Cancel" at bounding box center [551, 273] width 963 height 50
click at [351, 246] on button "Committed" at bounding box center [316, 233] width 118 height 29
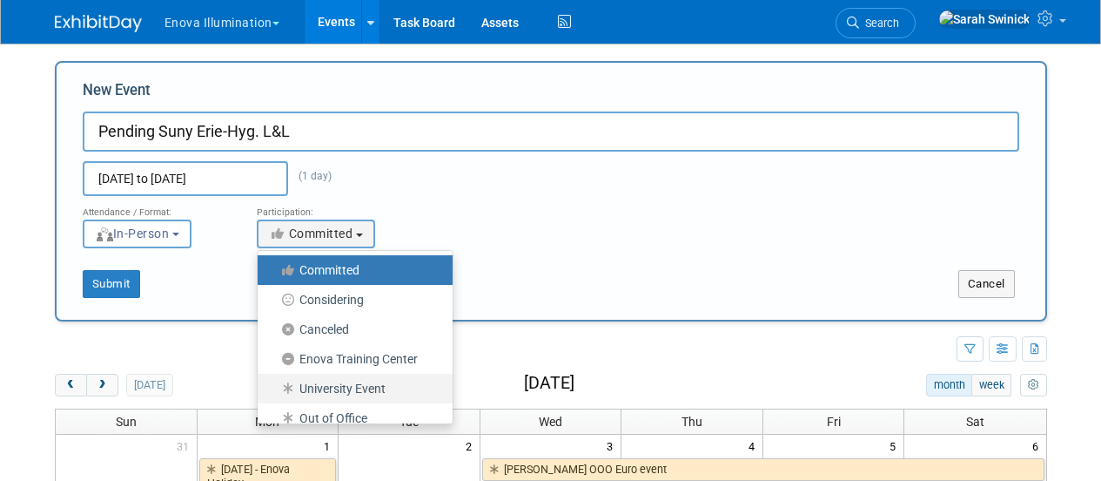
click at [352, 392] on label "University Event" at bounding box center [350, 388] width 169 height 23
click at [273, 392] on input "University Event" at bounding box center [267, 388] width 11 height 11
select select "103"
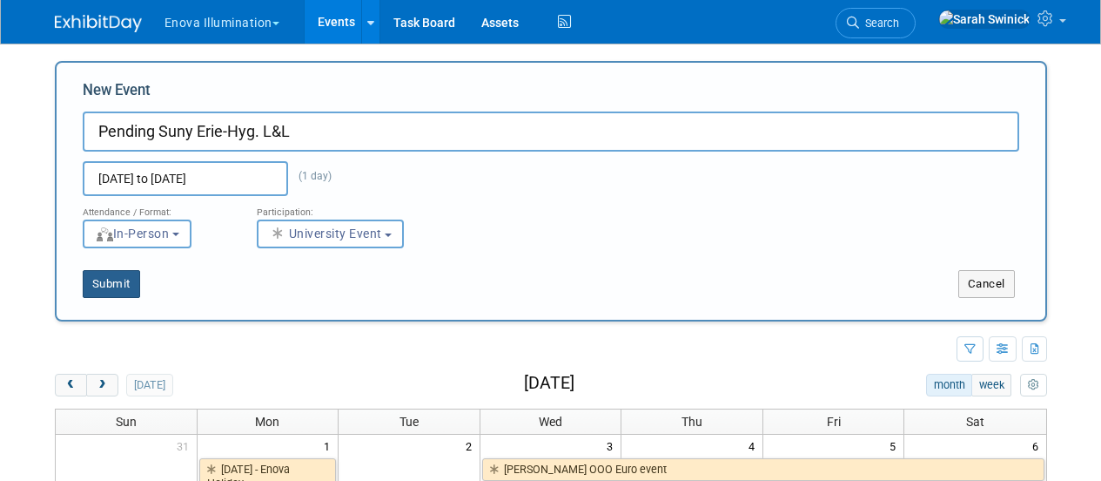
click at [109, 297] on button "Submit" at bounding box center [111, 284] width 57 height 28
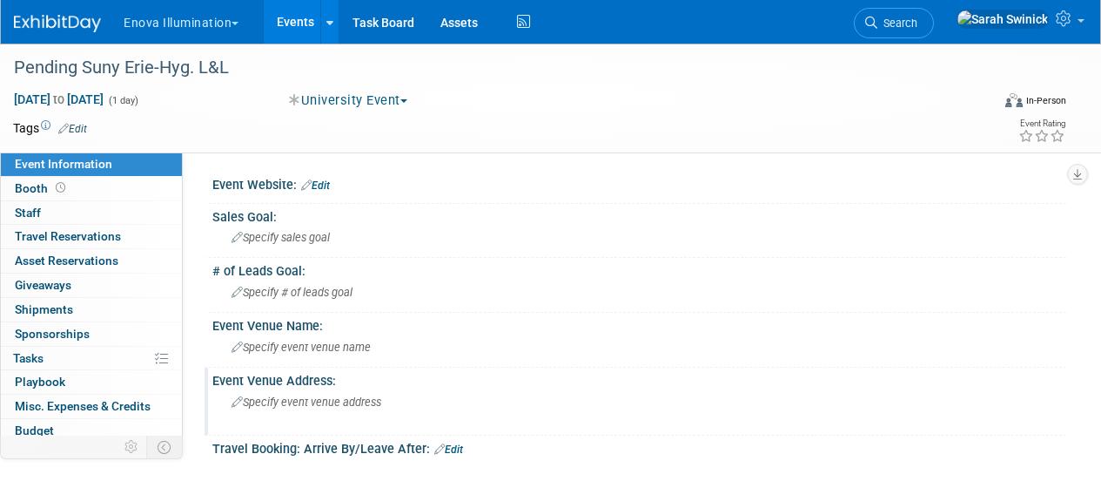
click at [396, 402] on div "Specify event venue address" at bounding box center [390, 408] width 330 height 40
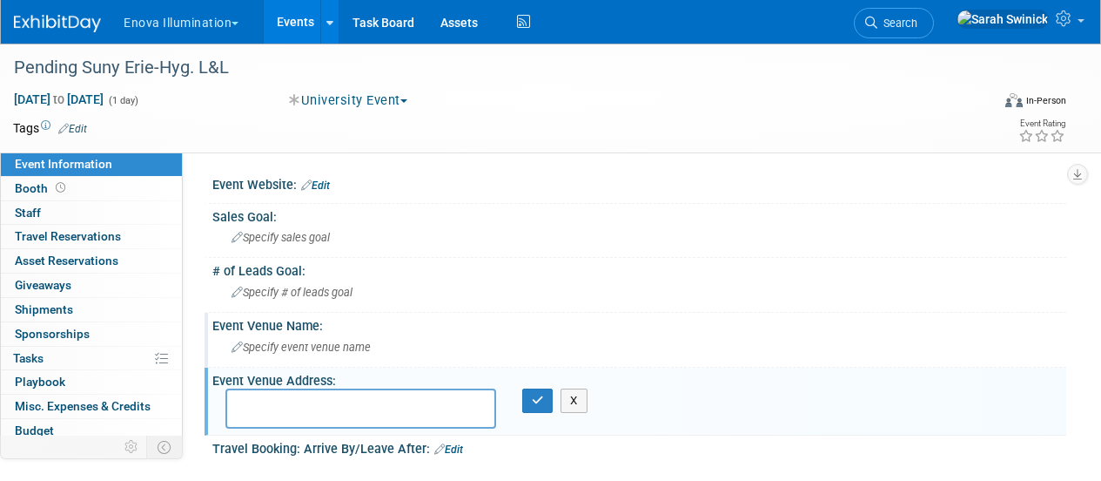
click at [425, 339] on div "Specify event venue name" at bounding box center [639, 346] width 828 height 27
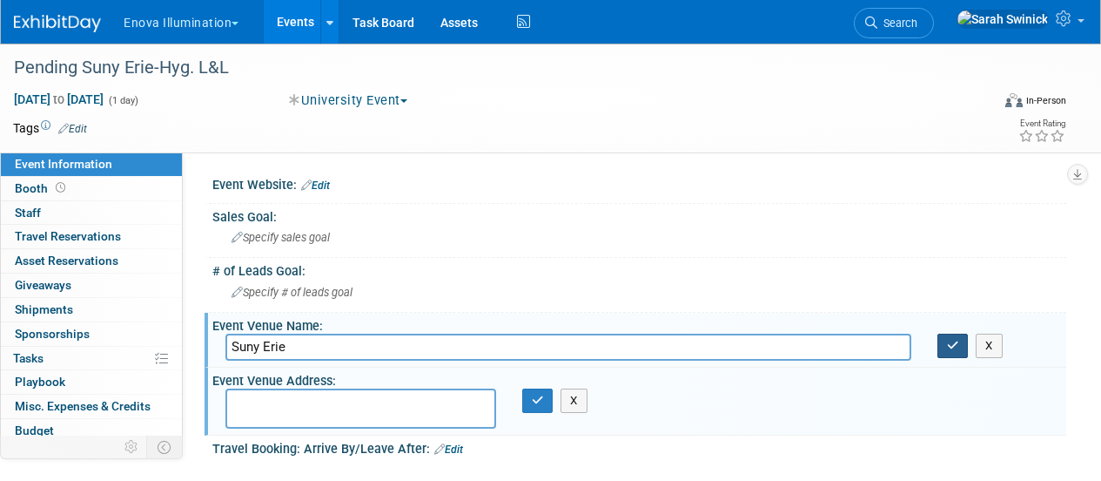
type input "Suny Erie"
click at [948, 342] on icon "button" at bounding box center [953, 345] width 12 height 11
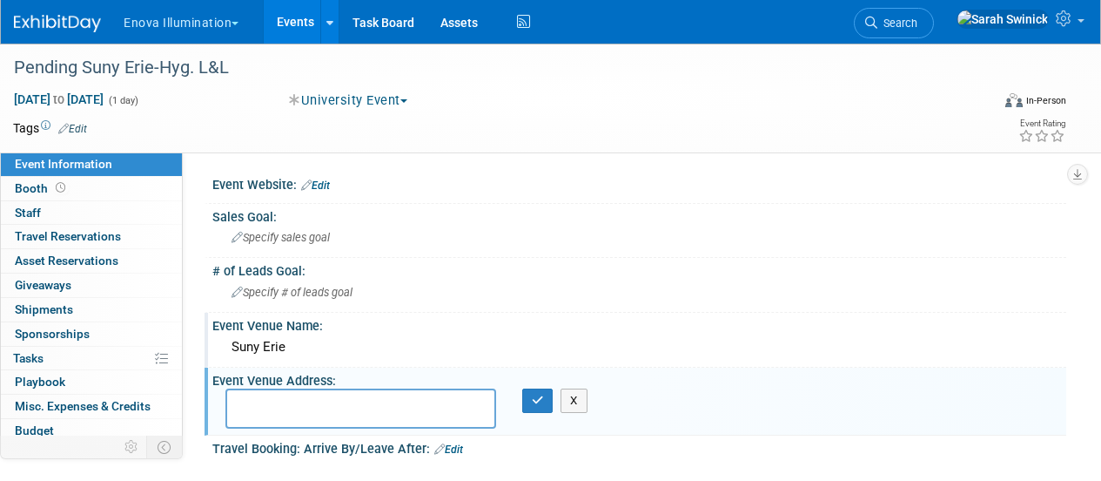
click at [292, 400] on textarea at bounding box center [360, 408] width 271 height 40
paste textarea "[STREET_ADDRESS]"
click at [317, 402] on textarea "[STREET_ADDRESS]" at bounding box center [360, 408] width 271 height 40
type textarea "[STREET_ADDRESS]"
click at [553, 396] on button "button" at bounding box center [537, 400] width 31 height 24
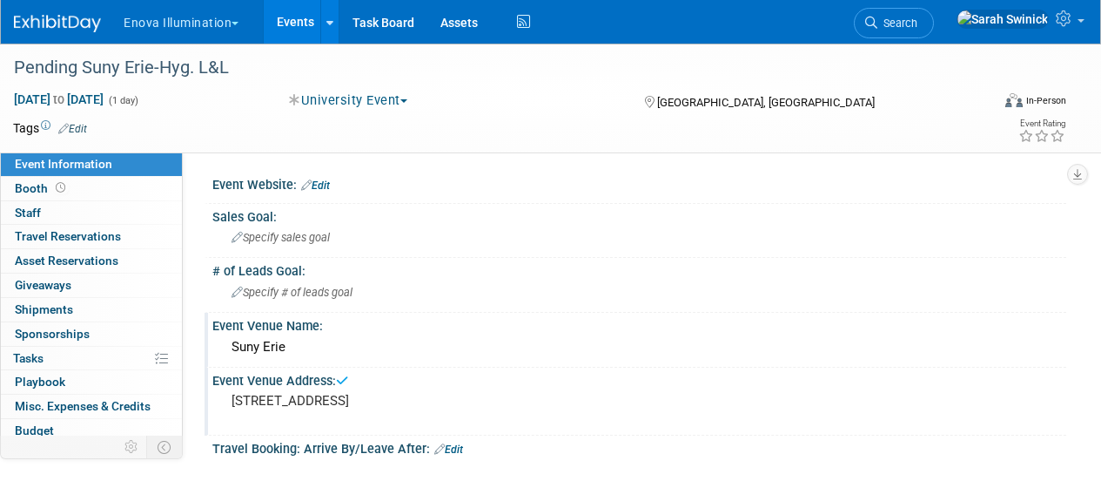
click at [306, 338] on div "Suny Erie" at bounding box center [639, 346] width 828 height 27
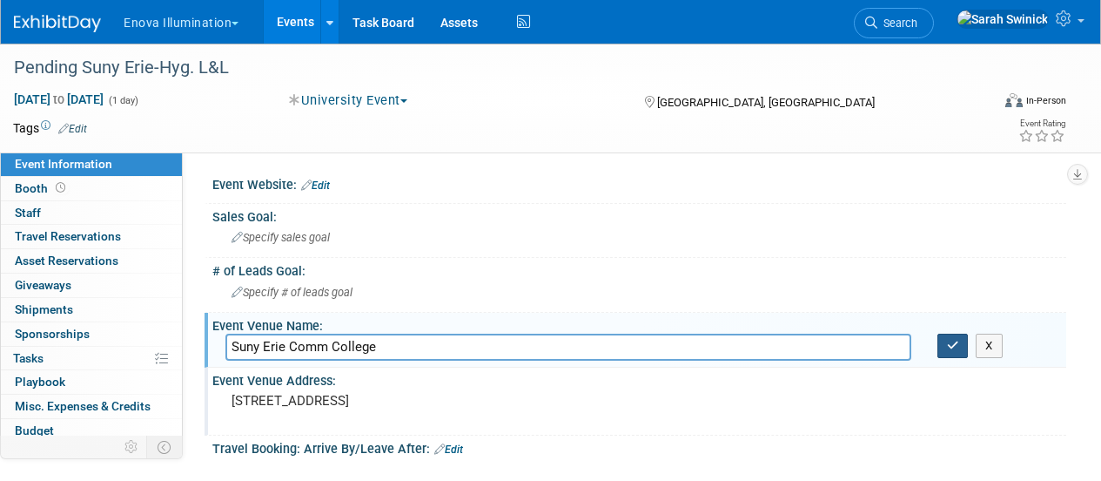
type input "Suny Erie Comm College"
click at [953, 348] on icon "button" at bounding box center [953, 345] width 12 height 11
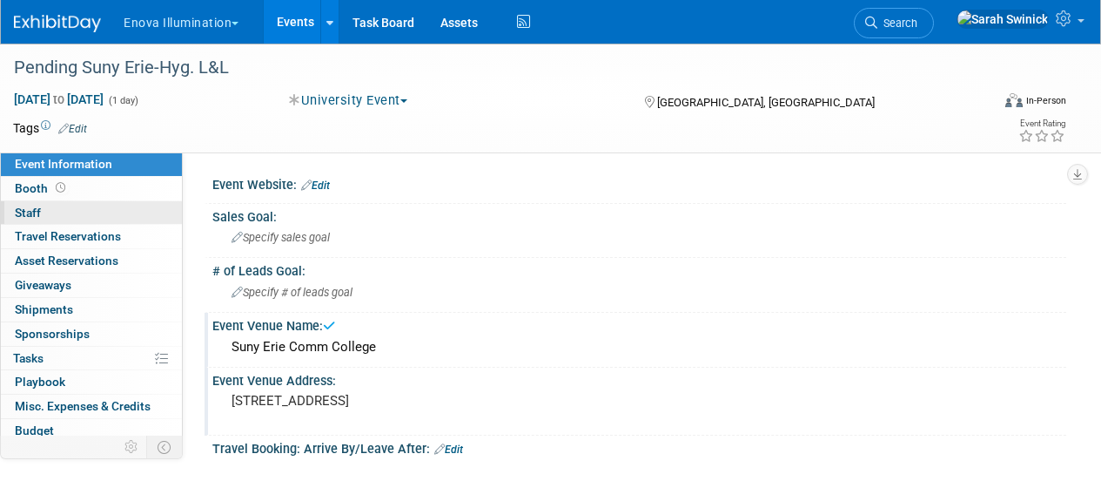
click at [104, 220] on link "0 Staff 0" at bounding box center [91, 213] width 181 height 24
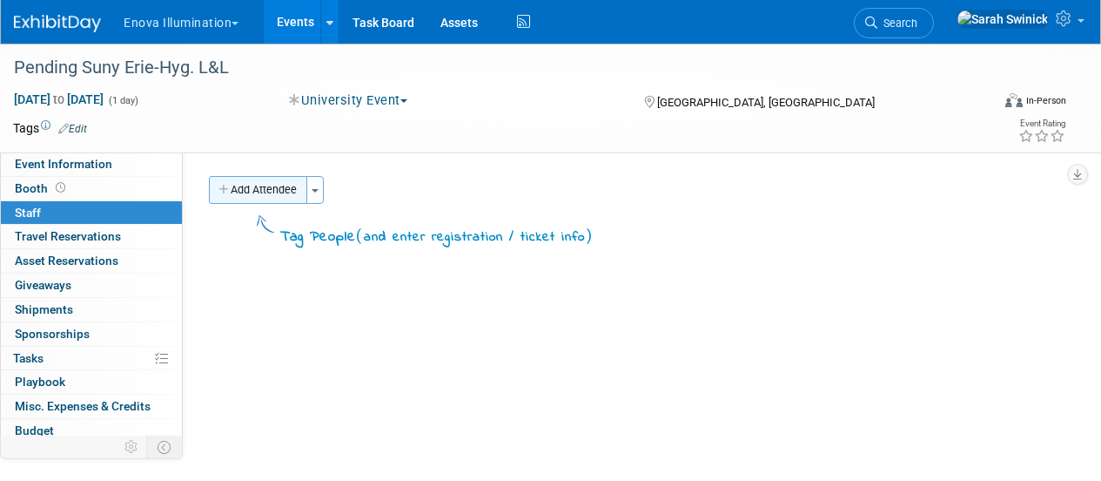
click at [259, 177] on button "Add Attendee" at bounding box center [258, 190] width 98 height 28
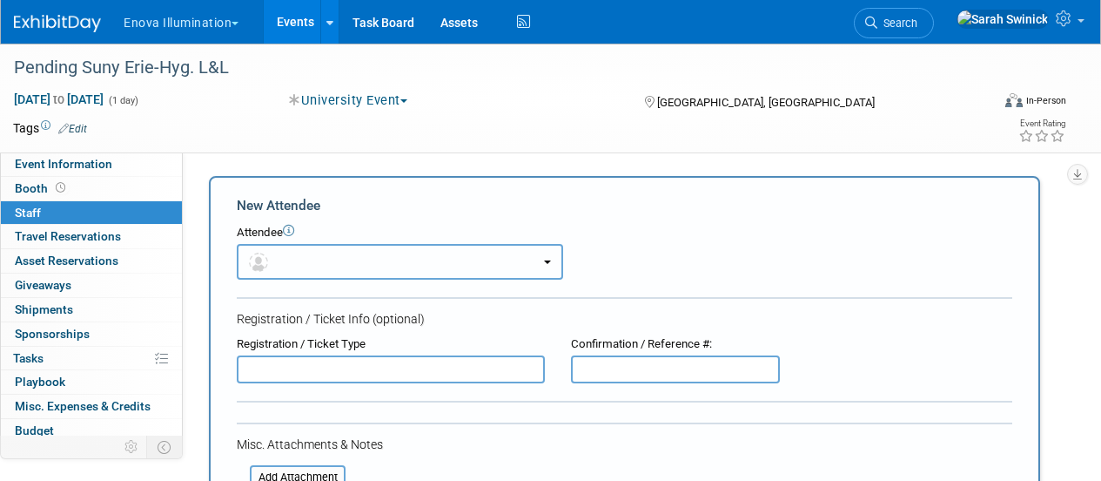
click at [286, 249] on button "button" at bounding box center [400, 262] width 326 height 36
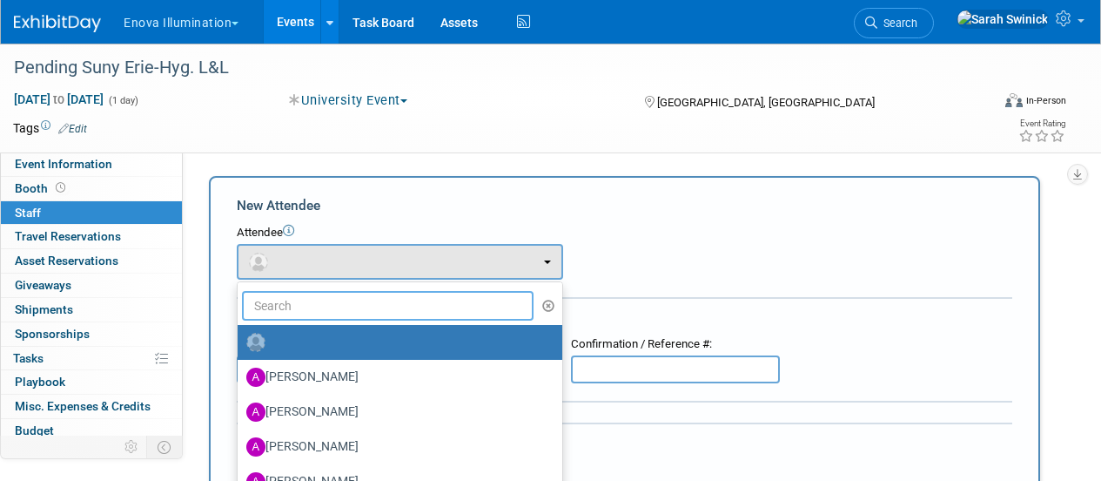
click at [275, 303] on input "text" at bounding box center [388, 306] width 292 height 30
type input "max"
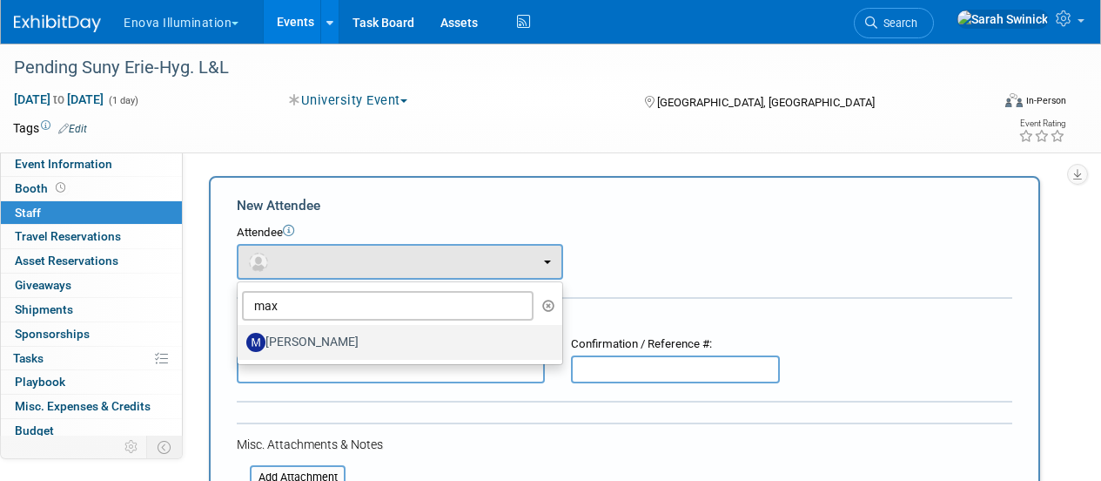
click at [373, 340] on label "Max Zid" at bounding box center [395, 342] width 299 height 28
click at [240, 340] on input "Max Zid" at bounding box center [234, 339] width 11 height 11
select select "134eb3bc-a127-48cf-ab72-a2cd38a6439a"
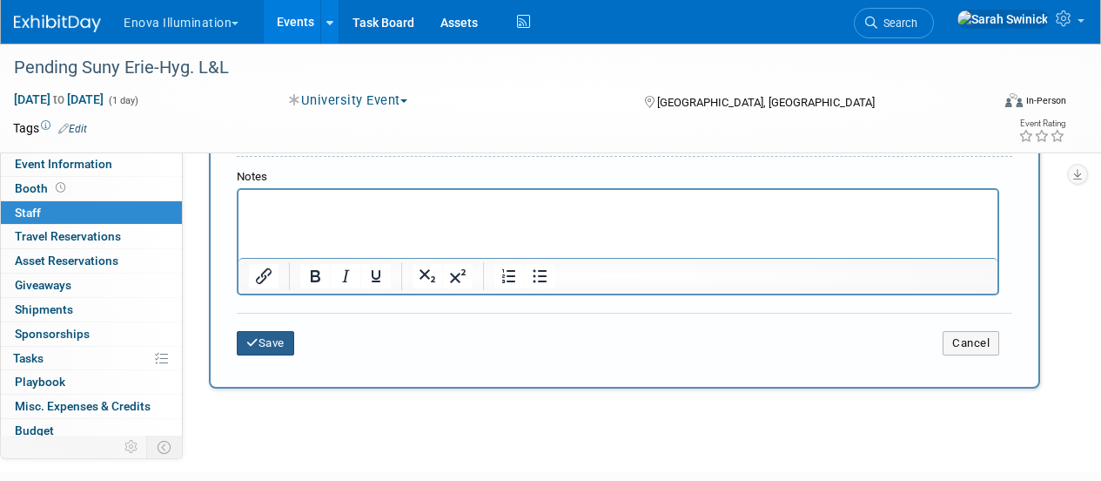
click at [279, 352] on button "Save" at bounding box center [265, 343] width 57 height 24
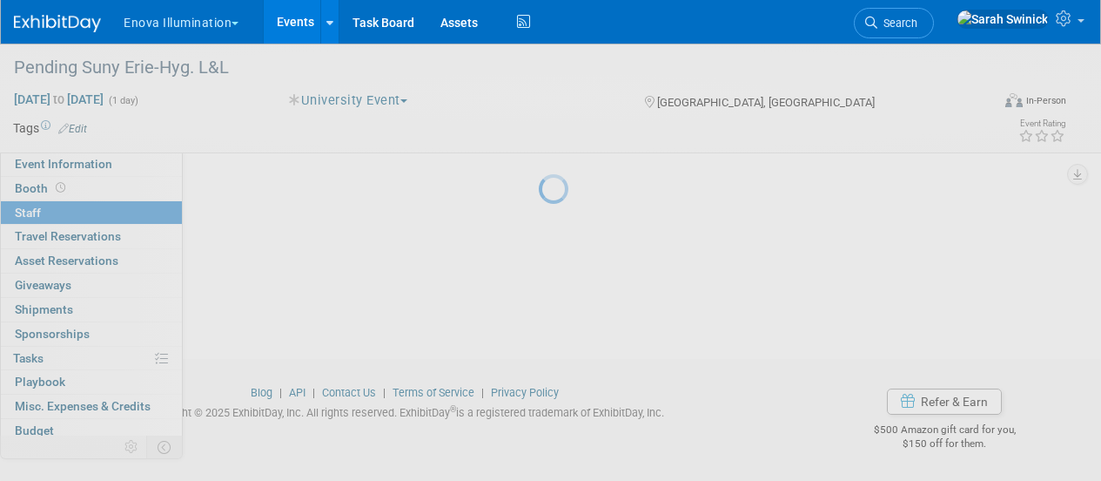
scroll to position [224, 0]
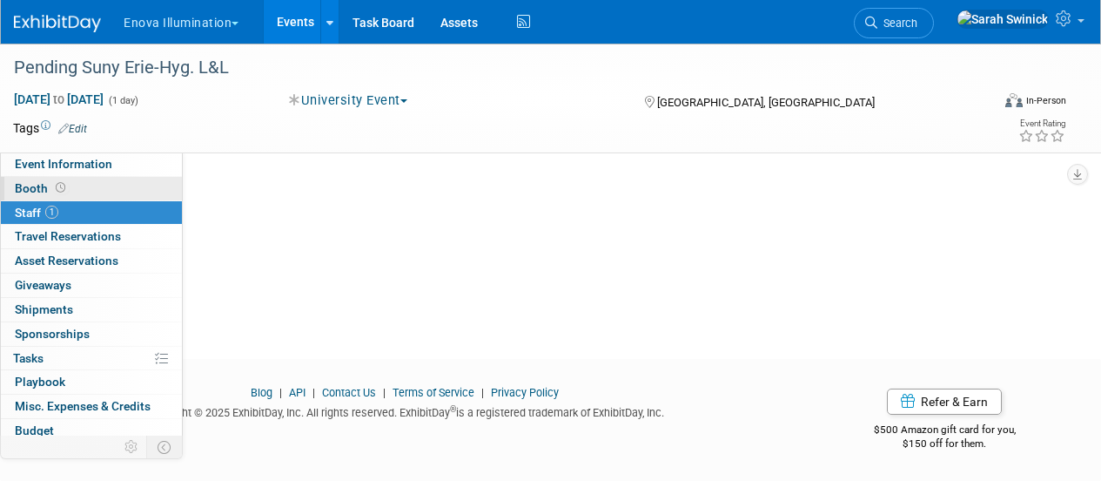
click at [98, 178] on link "Booth" at bounding box center [91, 189] width 181 height 24
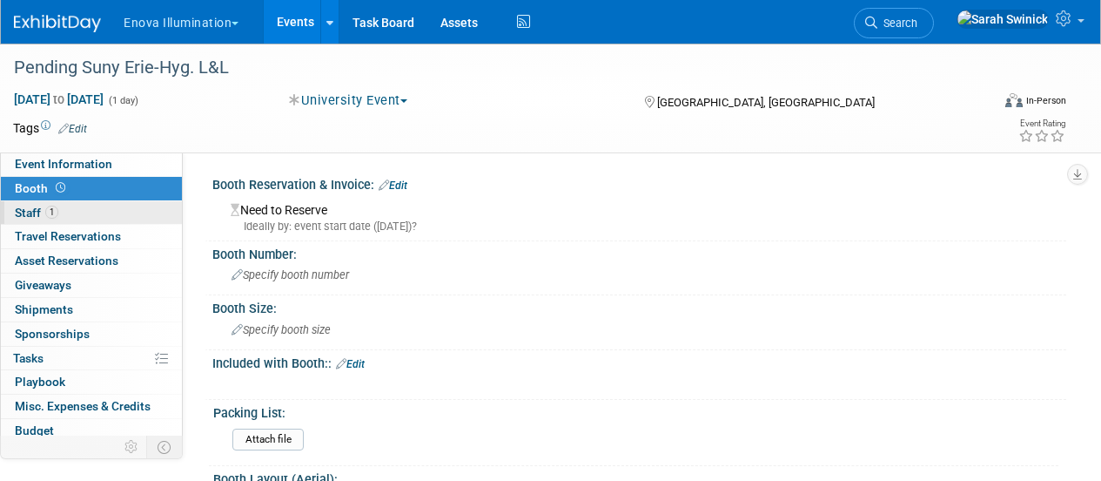
click at [91, 216] on link "1 Staff 1" at bounding box center [91, 213] width 181 height 24
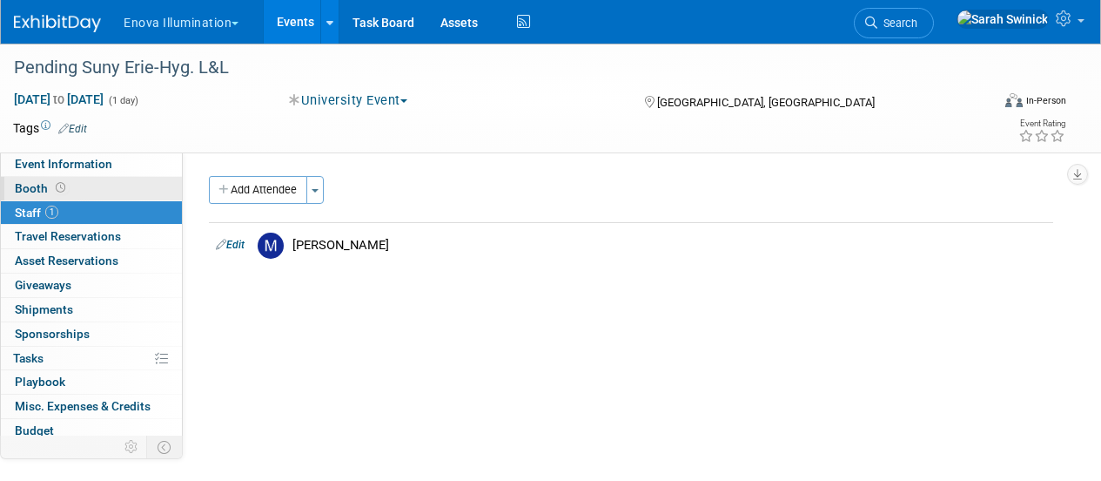
click at [113, 177] on link "Booth" at bounding box center [91, 189] width 181 height 24
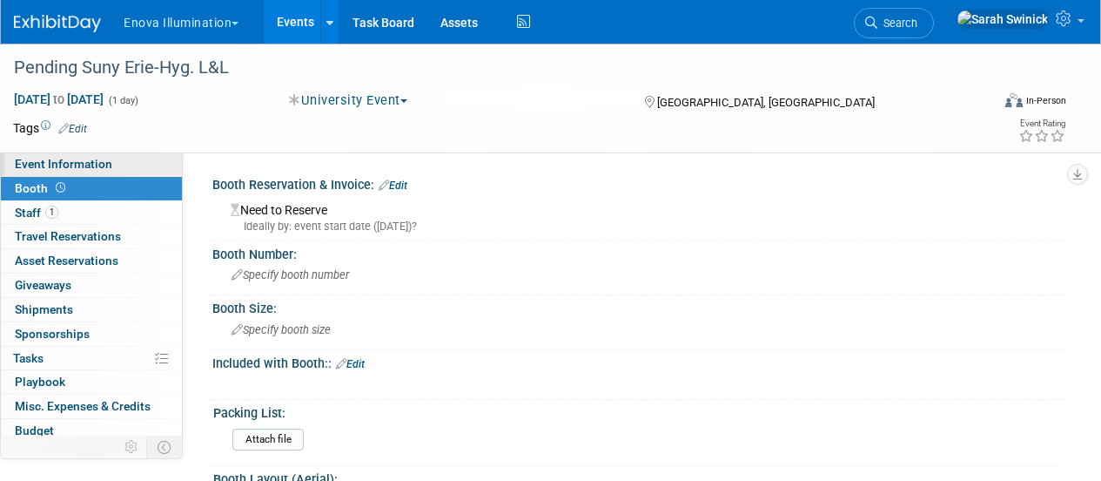
click at [129, 171] on link "Event Information" at bounding box center [91, 164] width 181 height 24
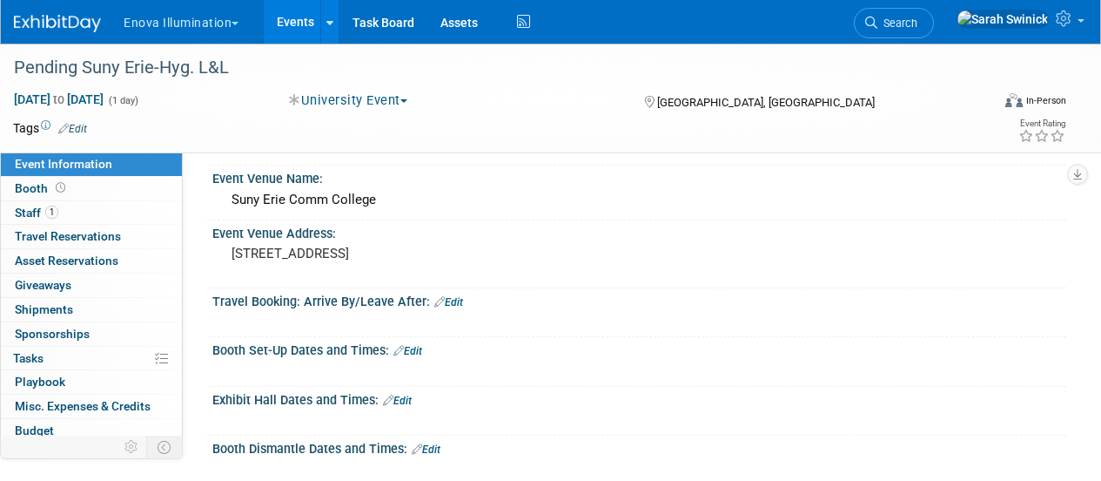
scroll to position [158, 0]
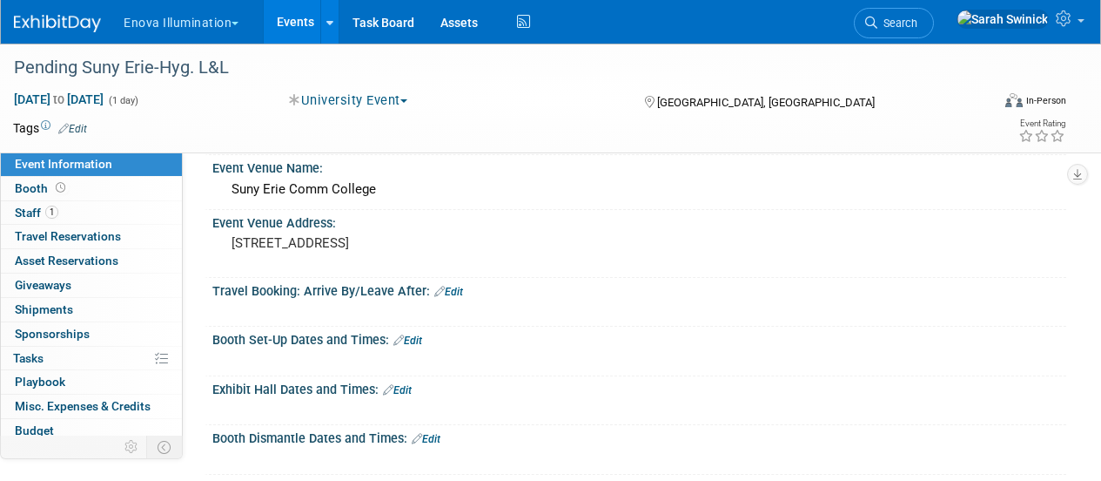
click at [406, 394] on link "Edit" at bounding box center [397, 390] width 29 height 12
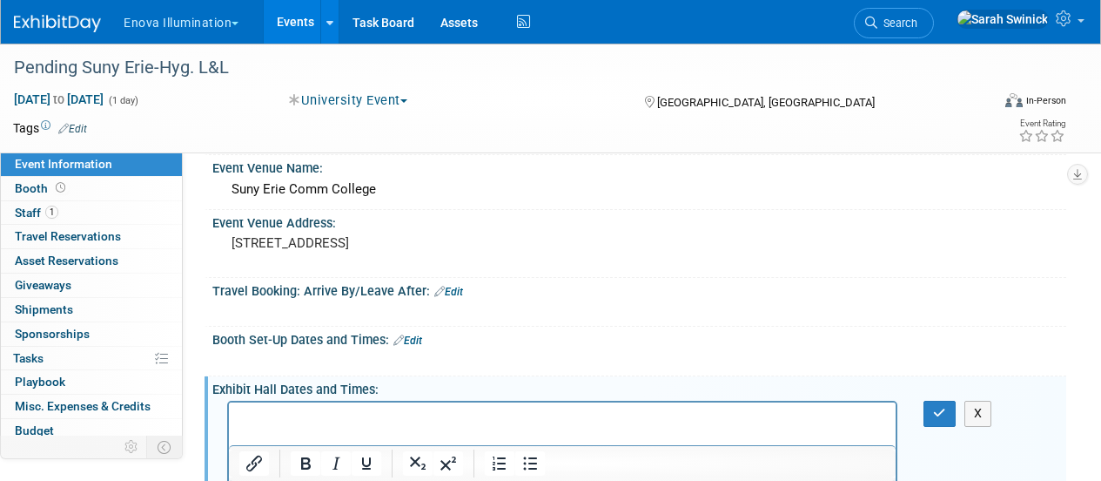
scroll to position [0, 0]
click at [939, 414] on icon "button" at bounding box center [939, 413] width 13 height 12
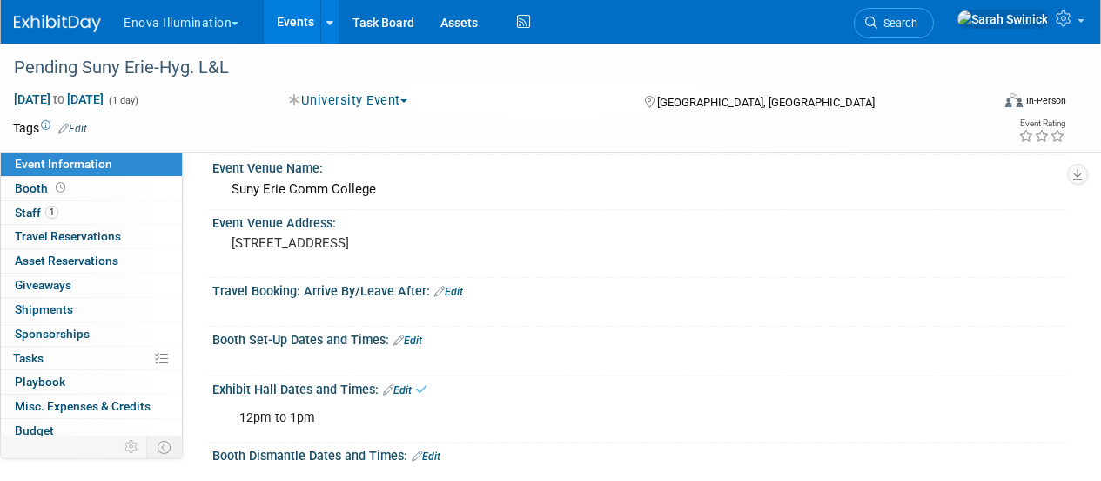
click at [414, 340] on link "Edit" at bounding box center [408, 340] width 29 height 12
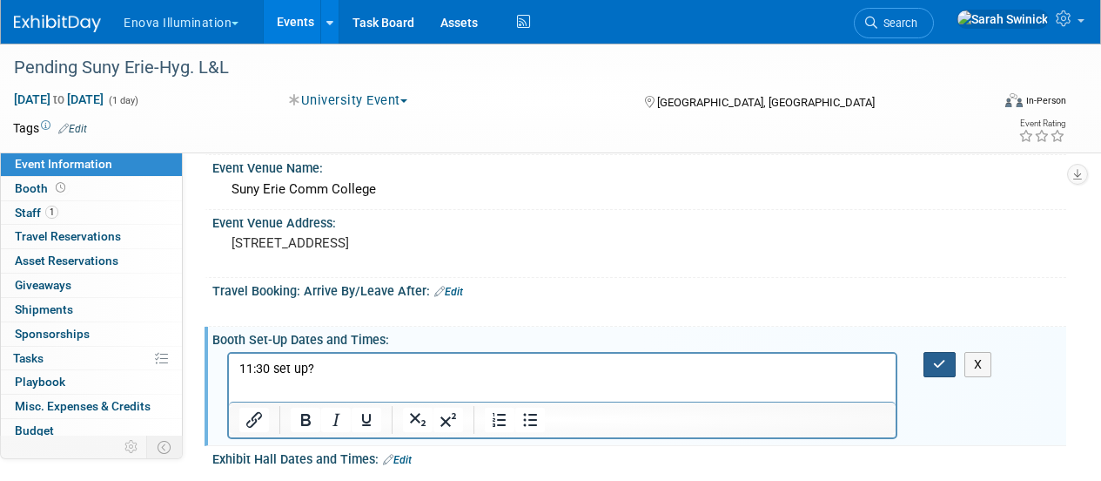
click at [939, 364] on icon "button" at bounding box center [939, 364] width 13 height 12
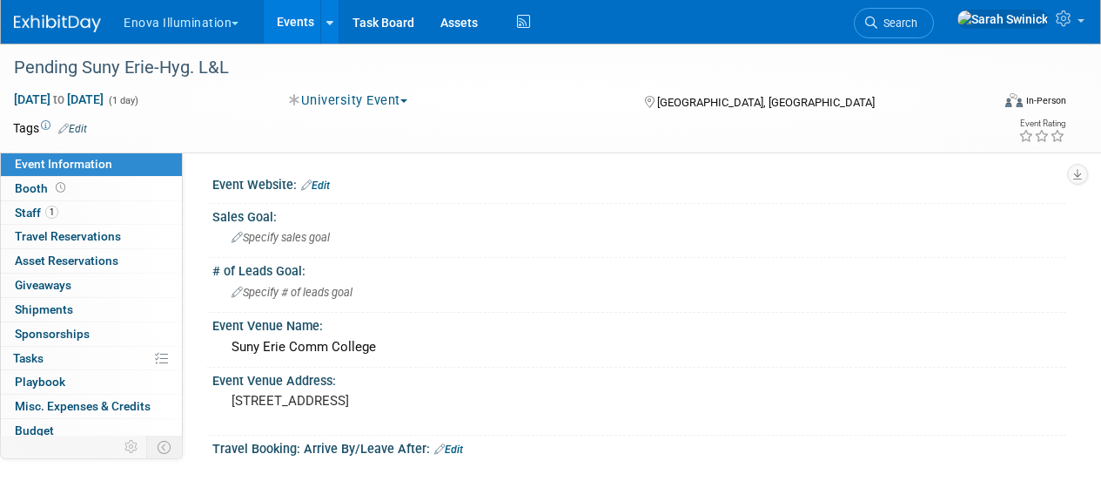
click at [41, 22] on img at bounding box center [57, 23] width 87 height 17
